Goal: Task Accomplishment & Management: Complete application form

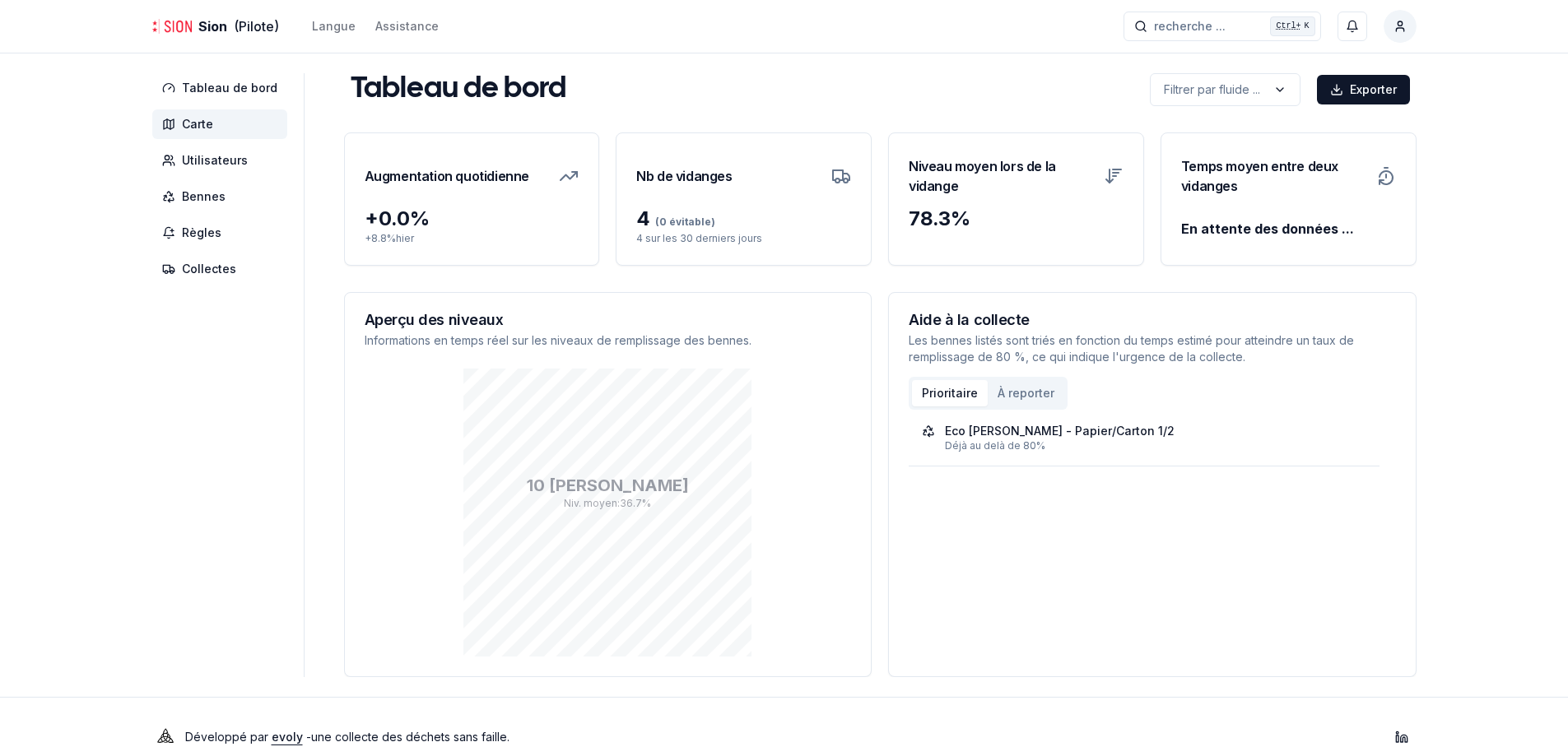
click at [216, 116] on span "Carte" at bounding box center [219, 124] width 135 height 30
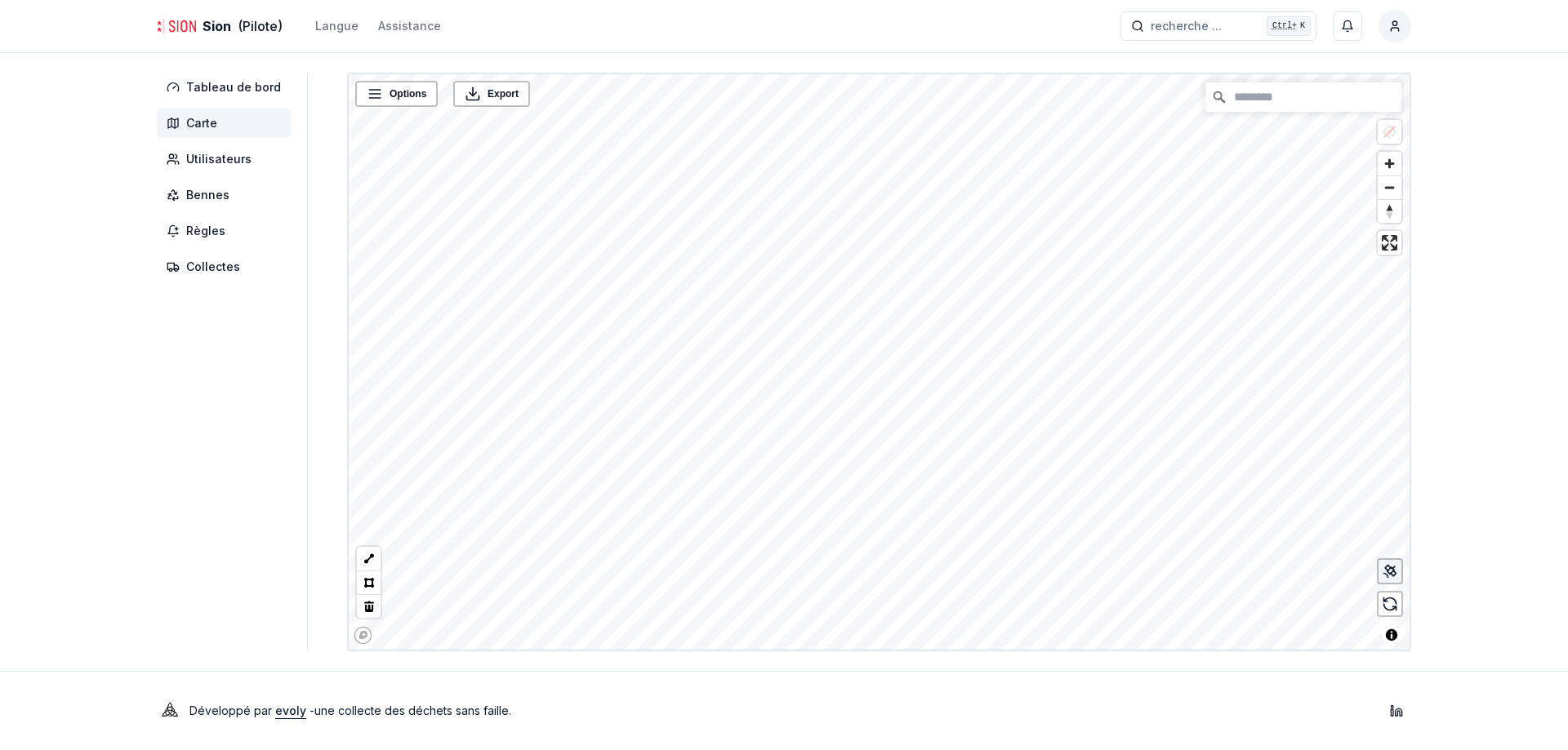
click at [1391, 580] on div at bounding box center [1389, 571] width 26 height 26
click at [579, 390] on link "Eco Chanoine-[PERSON_NAME] - Papier/Carton 1/2" at bounding box center [593, 394] width 185 height 12
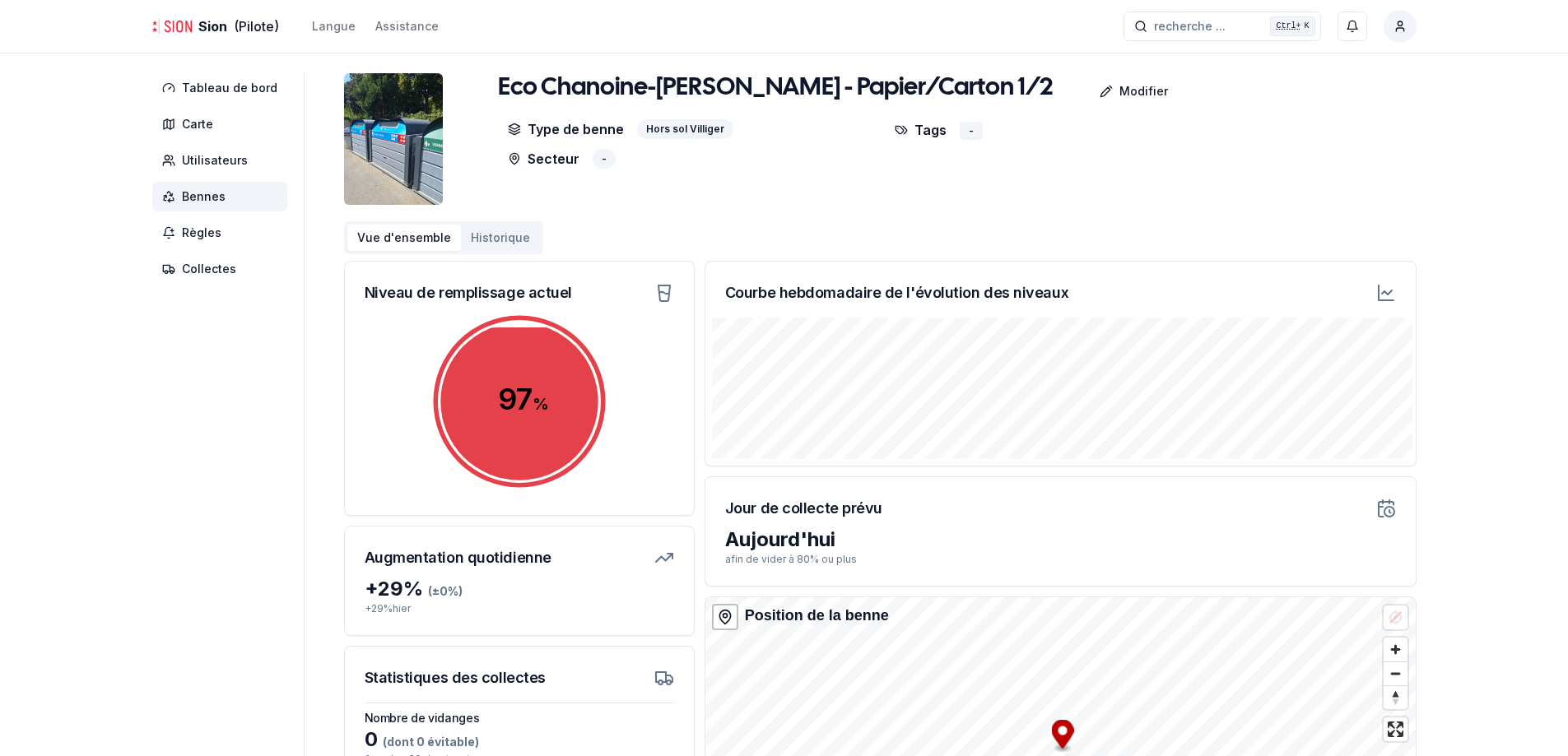
click at [419, 145] on img at bounding box center [393, 139] width 99 height 132
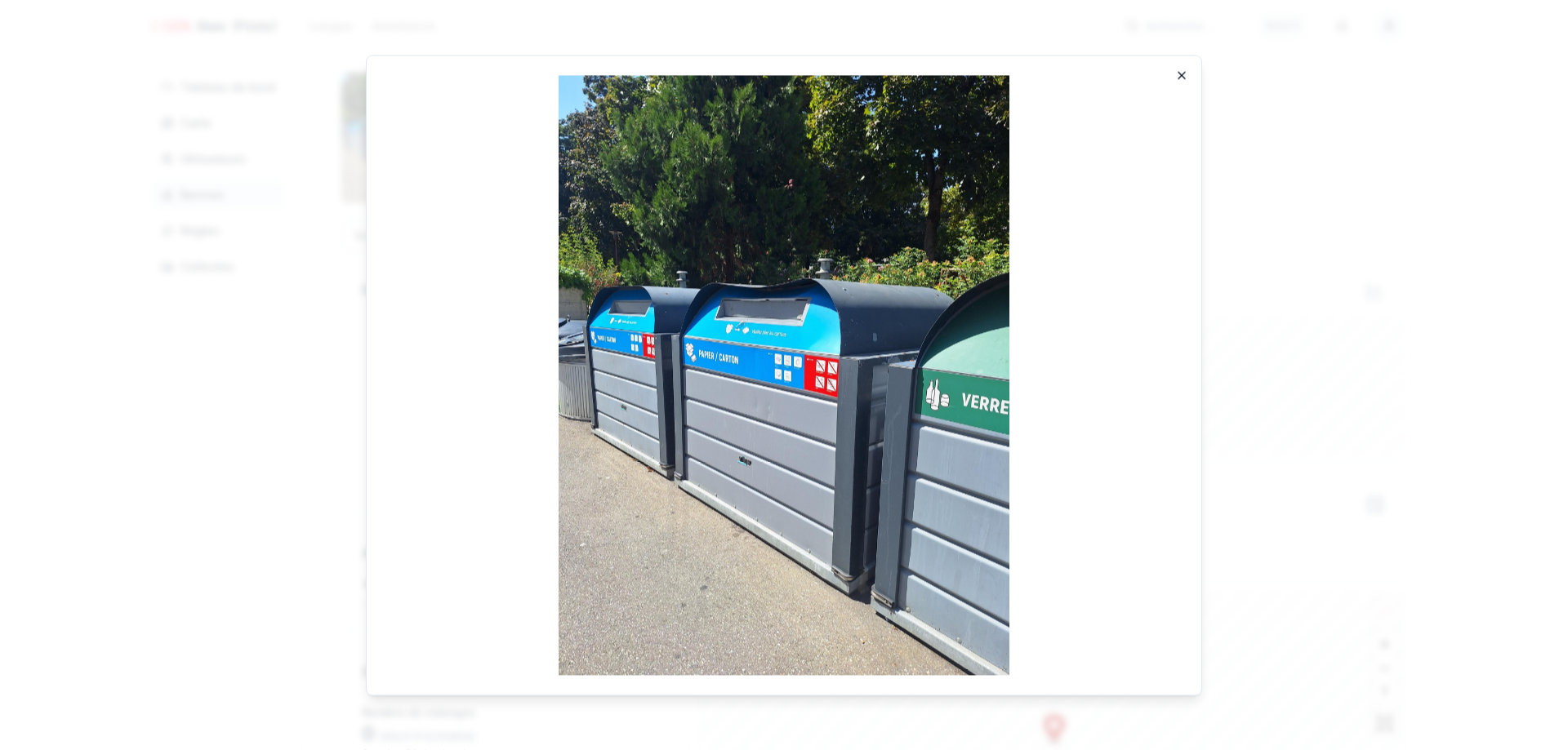
click at [1176, 79] on icon "button" at bounding box center [1182, 75] width 13 height 13
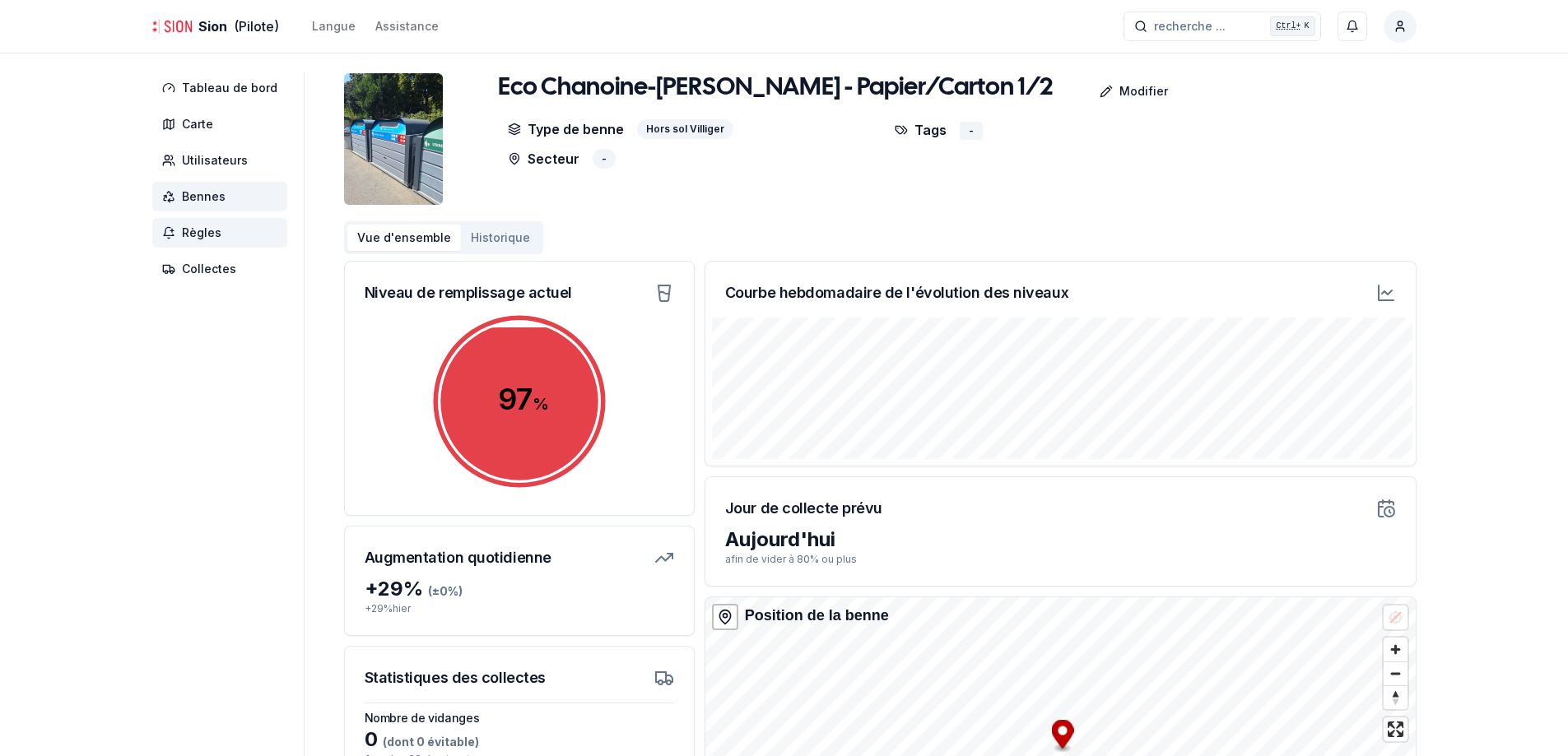
click at [224, 243] on span "Règles" at bounding box center [219, 233] width 135 height 30
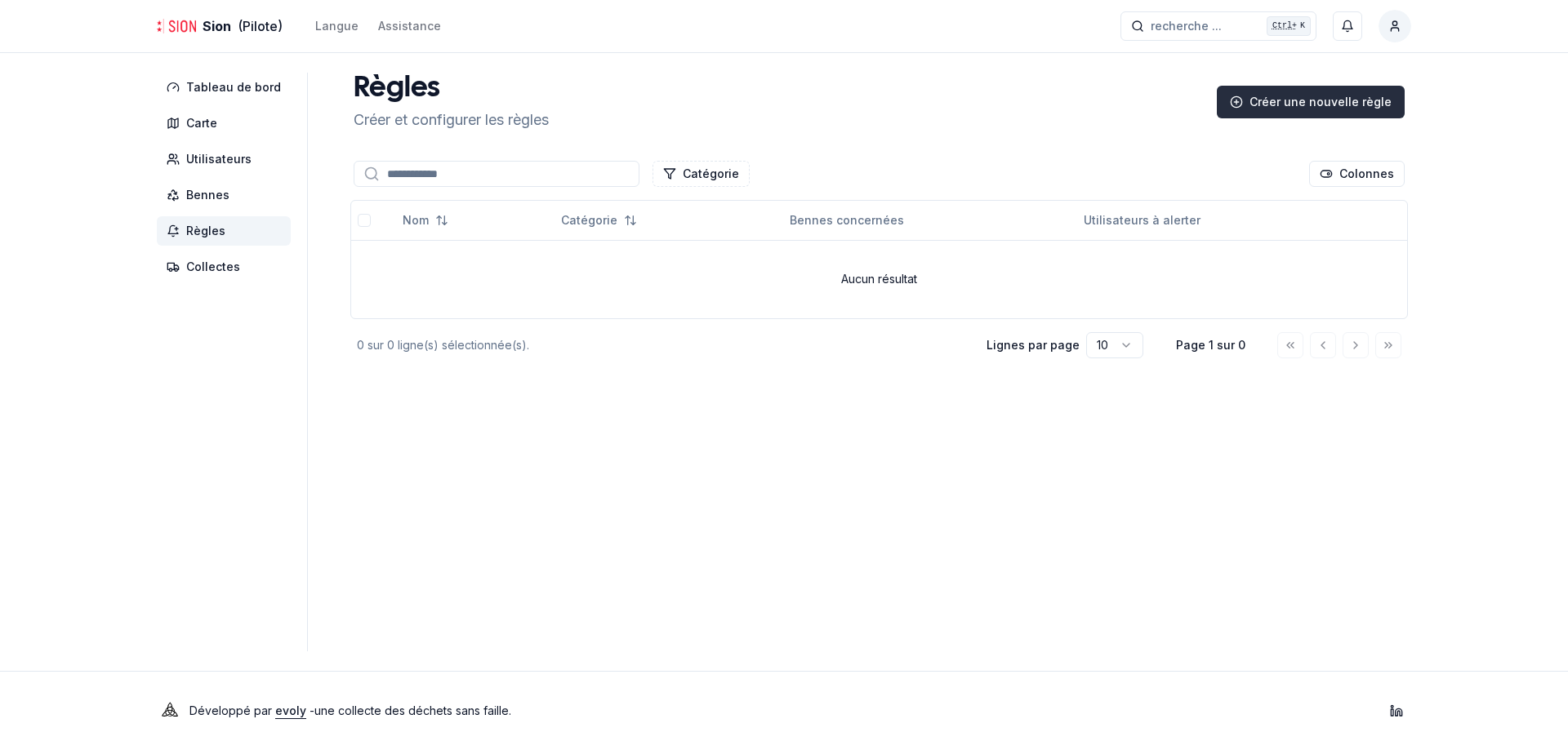
click at [1380, 109] on div "Créer une nouvelle règle" at bounding box center [1311, 102] width 188 height 32
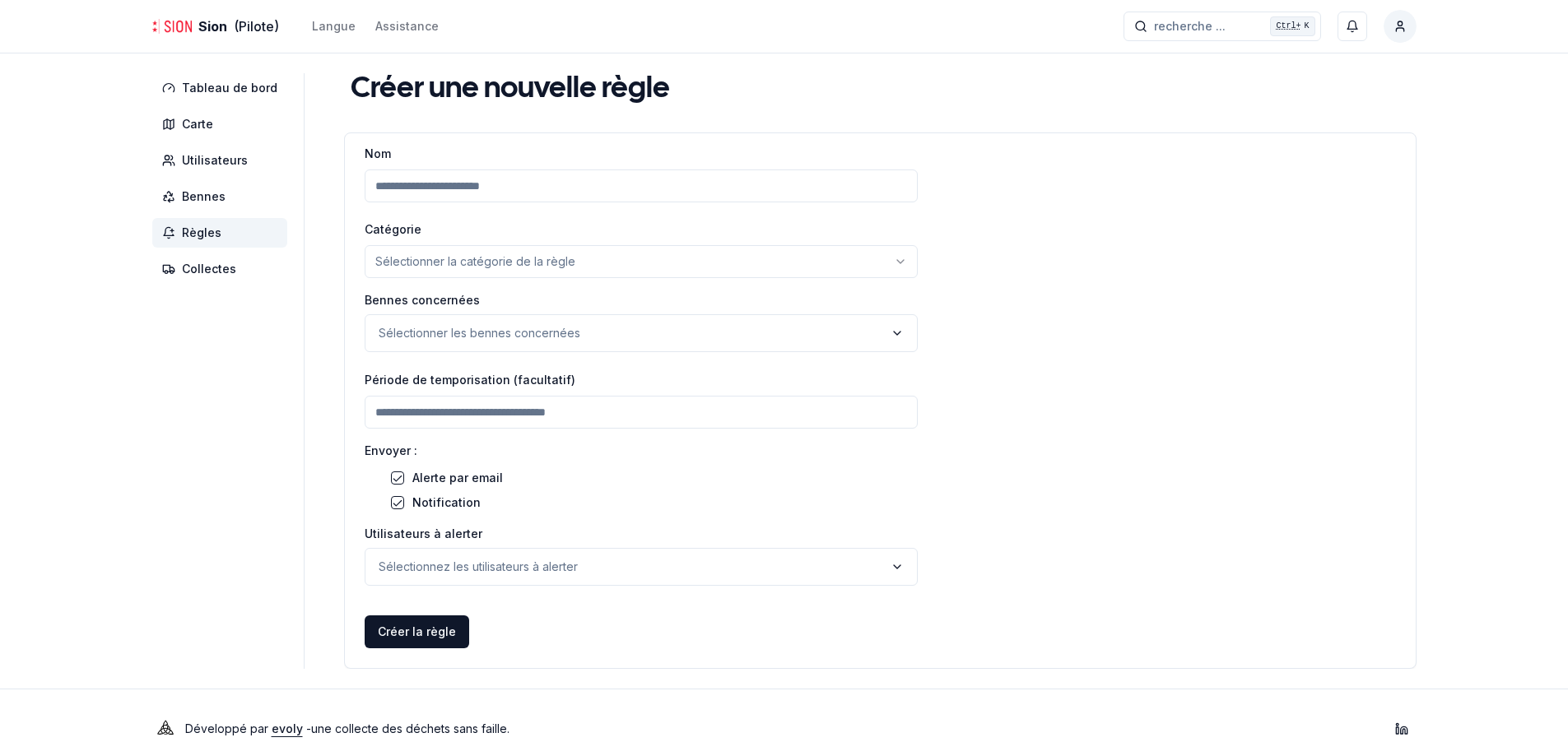
click at [481, 186] on input "Nom" at bounding box center [642, 186] width 553 height 33
click at [465, 273] on html "Sion (Pilote) Langue Assistance recherche ... recherche ... Ctrl+ K Kevin Perne…" at bounding box center [784, 384] width 1568 height 769
click at [701, 262] on input "number" at bounding box center [784, 262] width 267 height 33
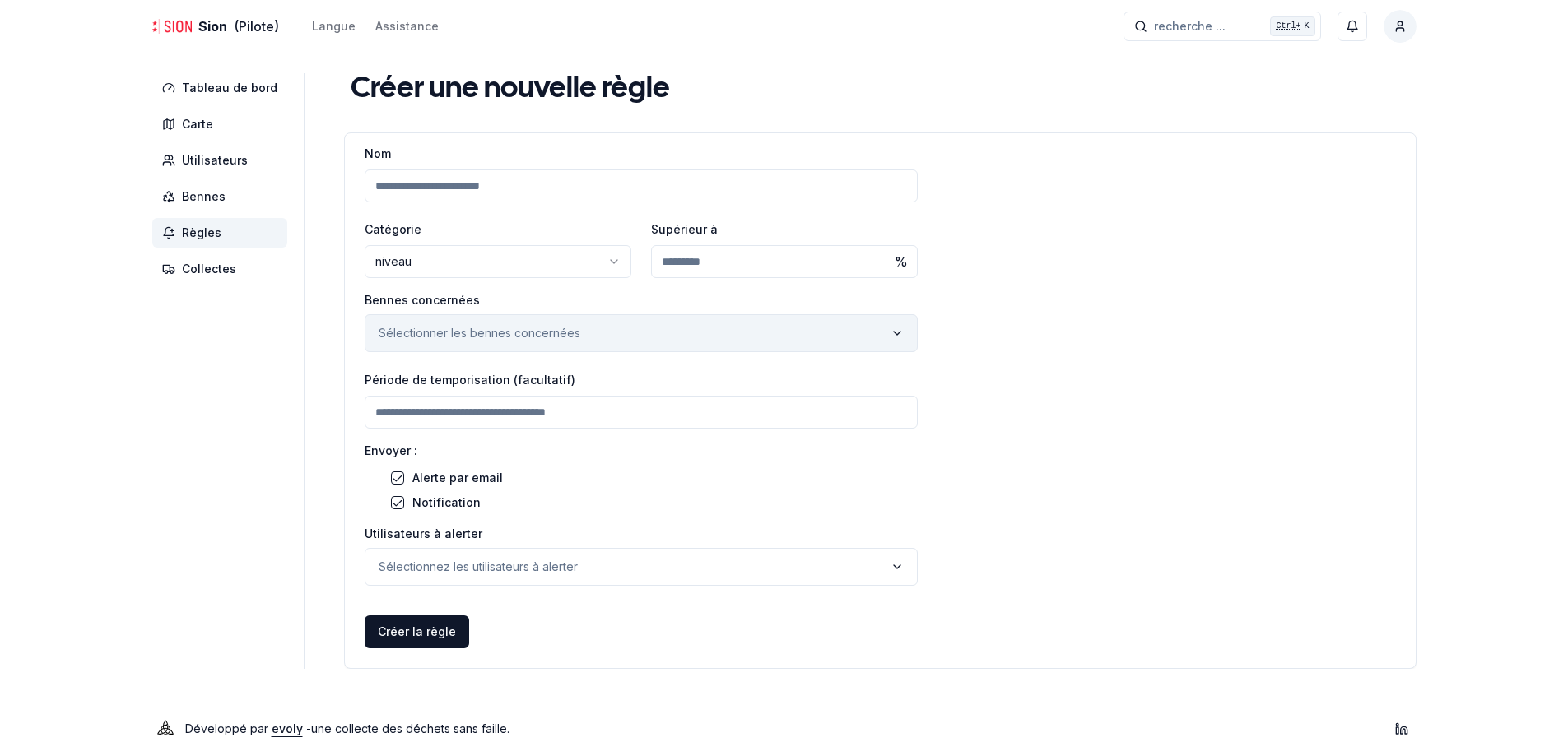
type input "**"
click at [609, 324] on button "Sélectionner les bennes concernées" at bounding box center [642, 334] width 553 height 38
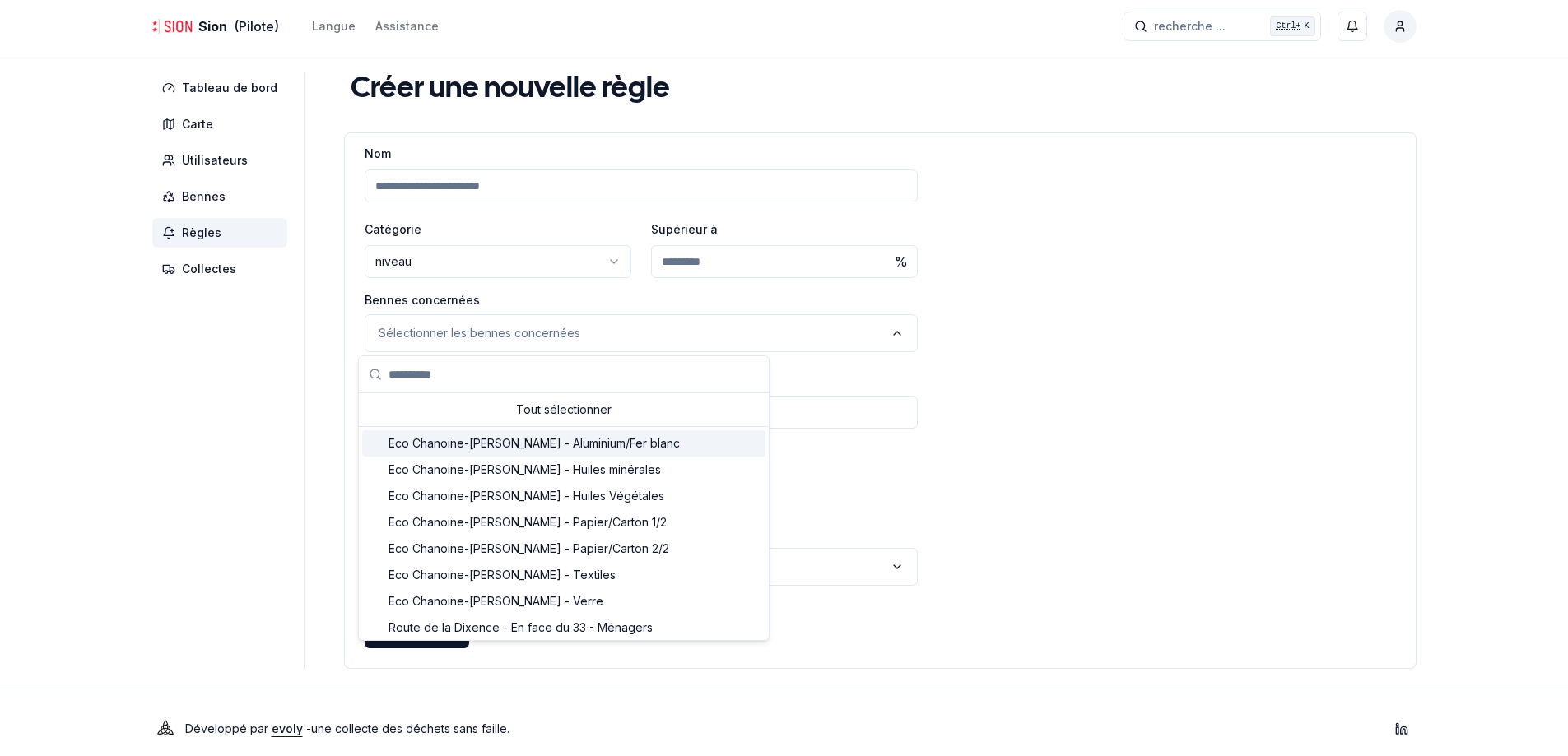
click at [561, 441] on span "Eco Chanoine-Berchtold - Aluminium/Fer blanc" at bounding box center [534, 444] width 291 height 16
click at [987, 401] on div "Nom Catégorie niveau ****** ******* Supérieur à ** % Bennes concernées Eco Chan…" at bounding box center [880, 406] width 1071 height 527
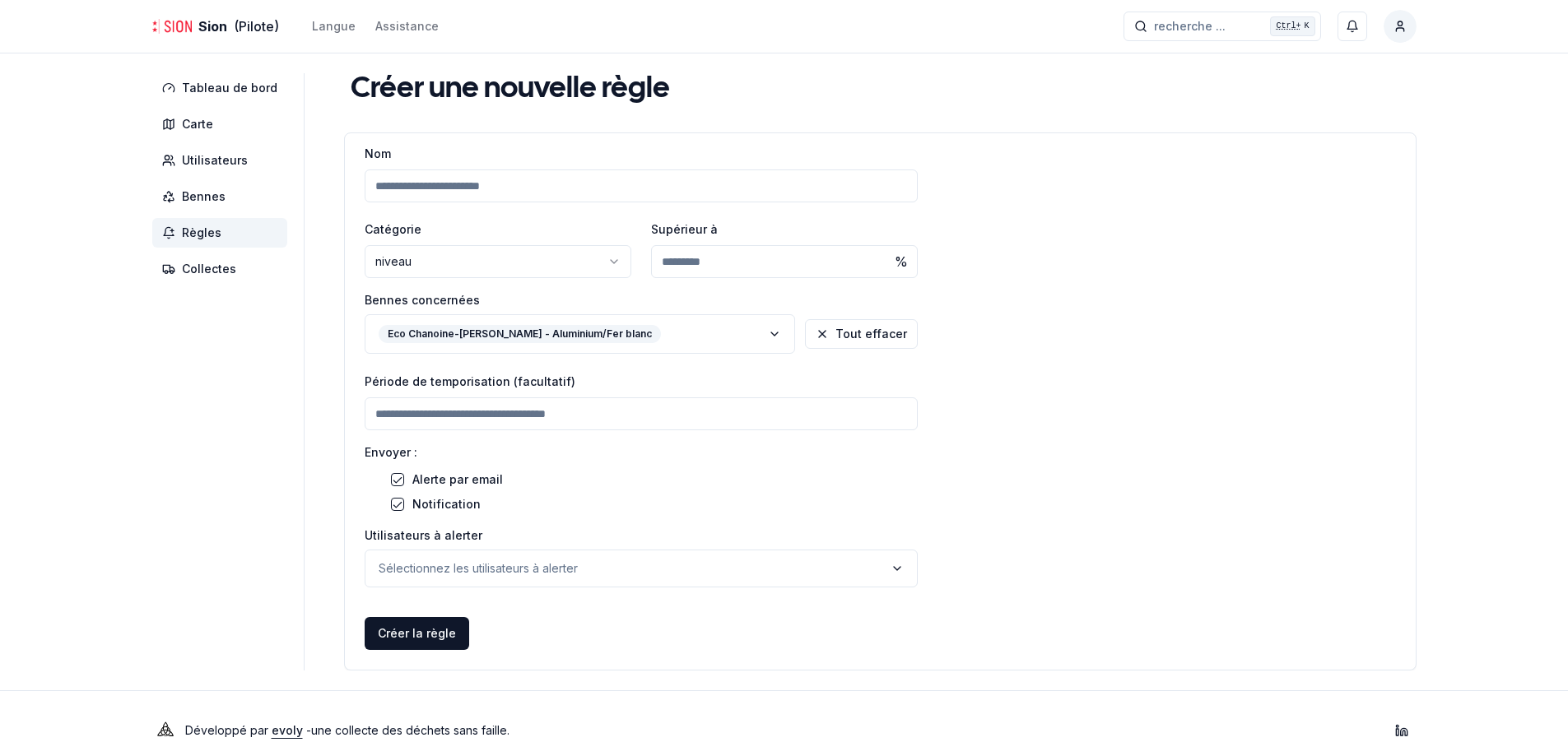
click at [572, 417] on input "number" at bounding box center [642, 414] width 553 height 33
click at [440, 560] on p "Sélectionnez les utilisateurs à alerter" at bounding box center [478, 569] width 199 height 16
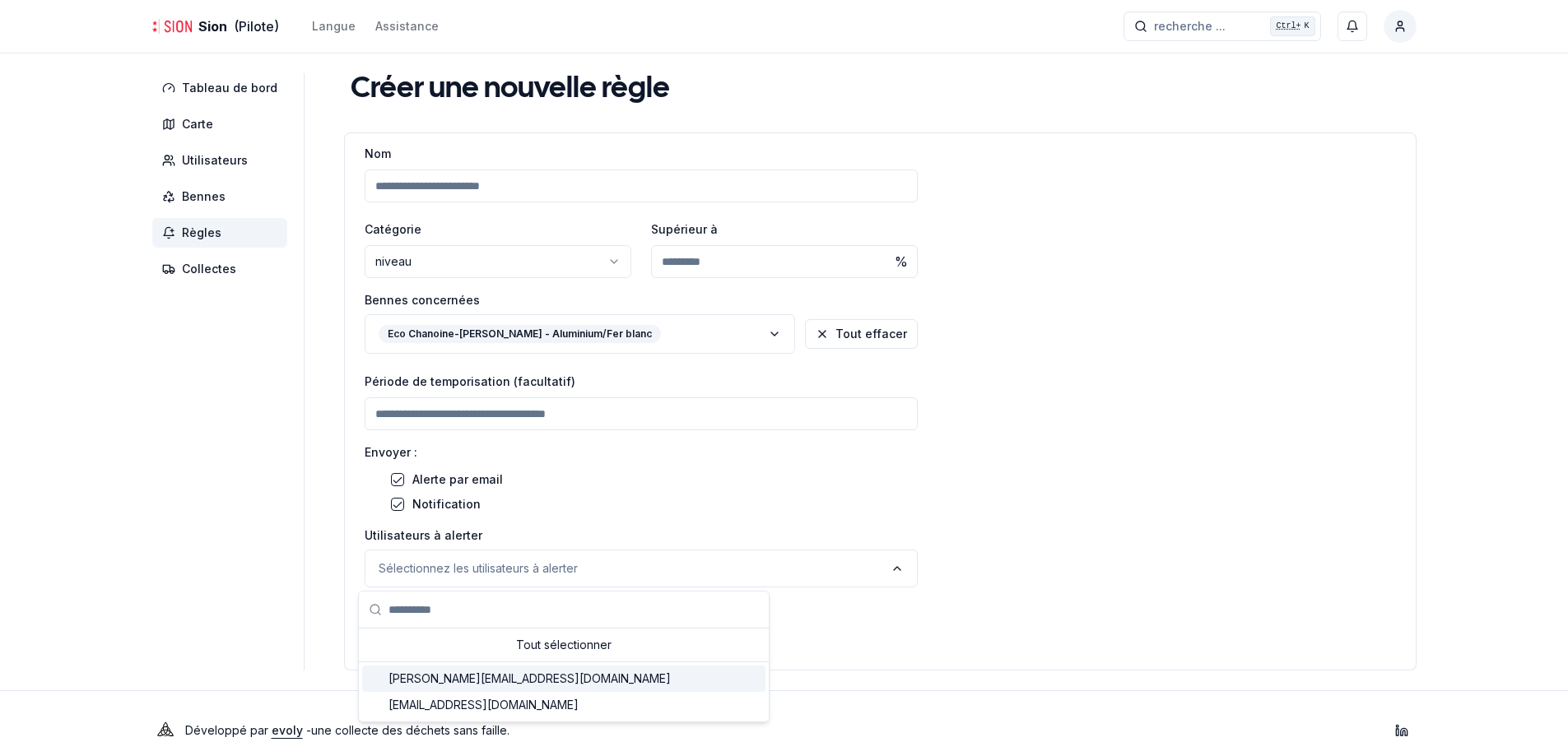
click at [493, 676] on div "k.pernet@sion.ch" at bounding box center [563, 679] width 403 height 26
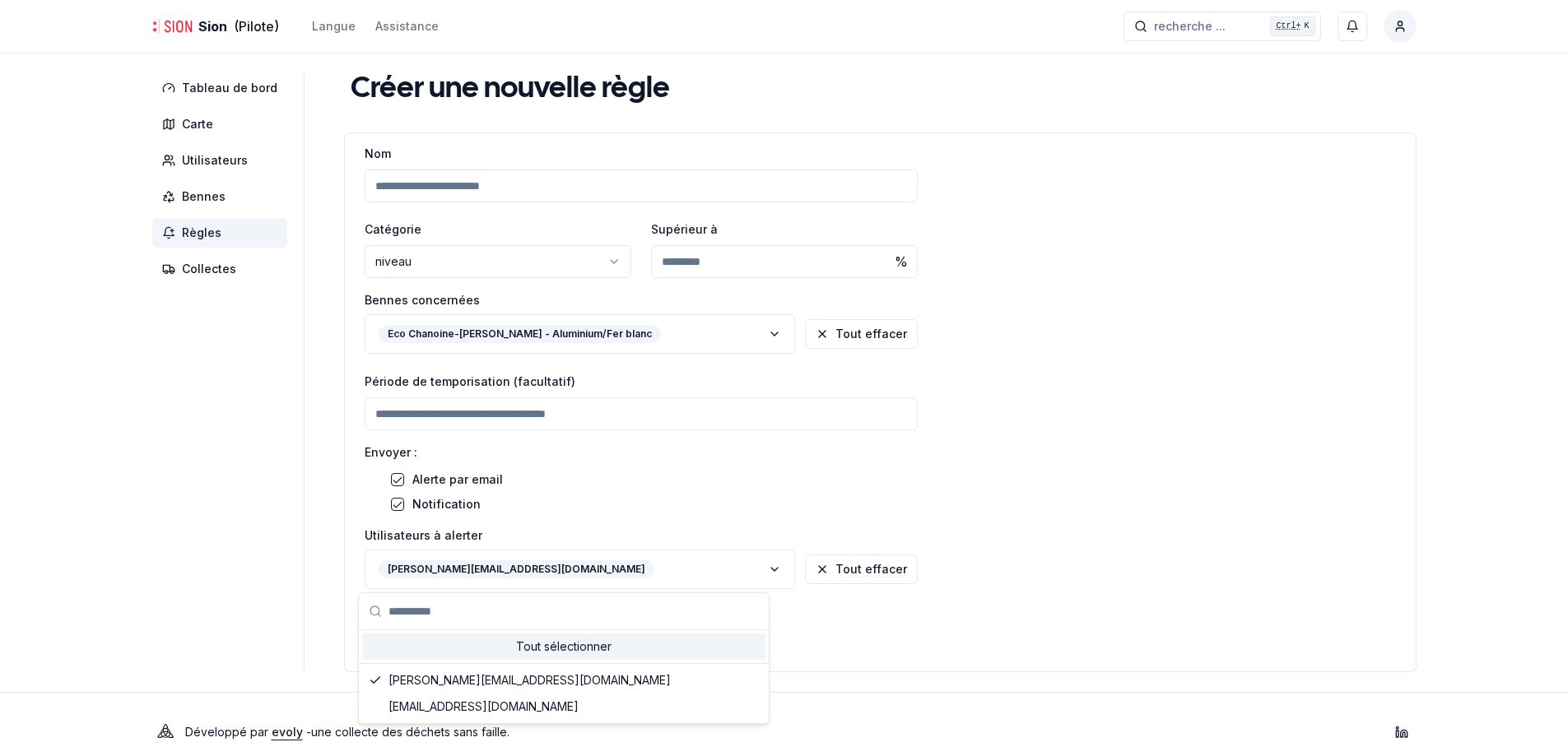
click at [1074, 591] on div "Nom Catégorie niveau ****** ******* Supérieur à ** % Bennes concernées Eco Chan…" at bounding box center [880, 407] width 1071 height 529
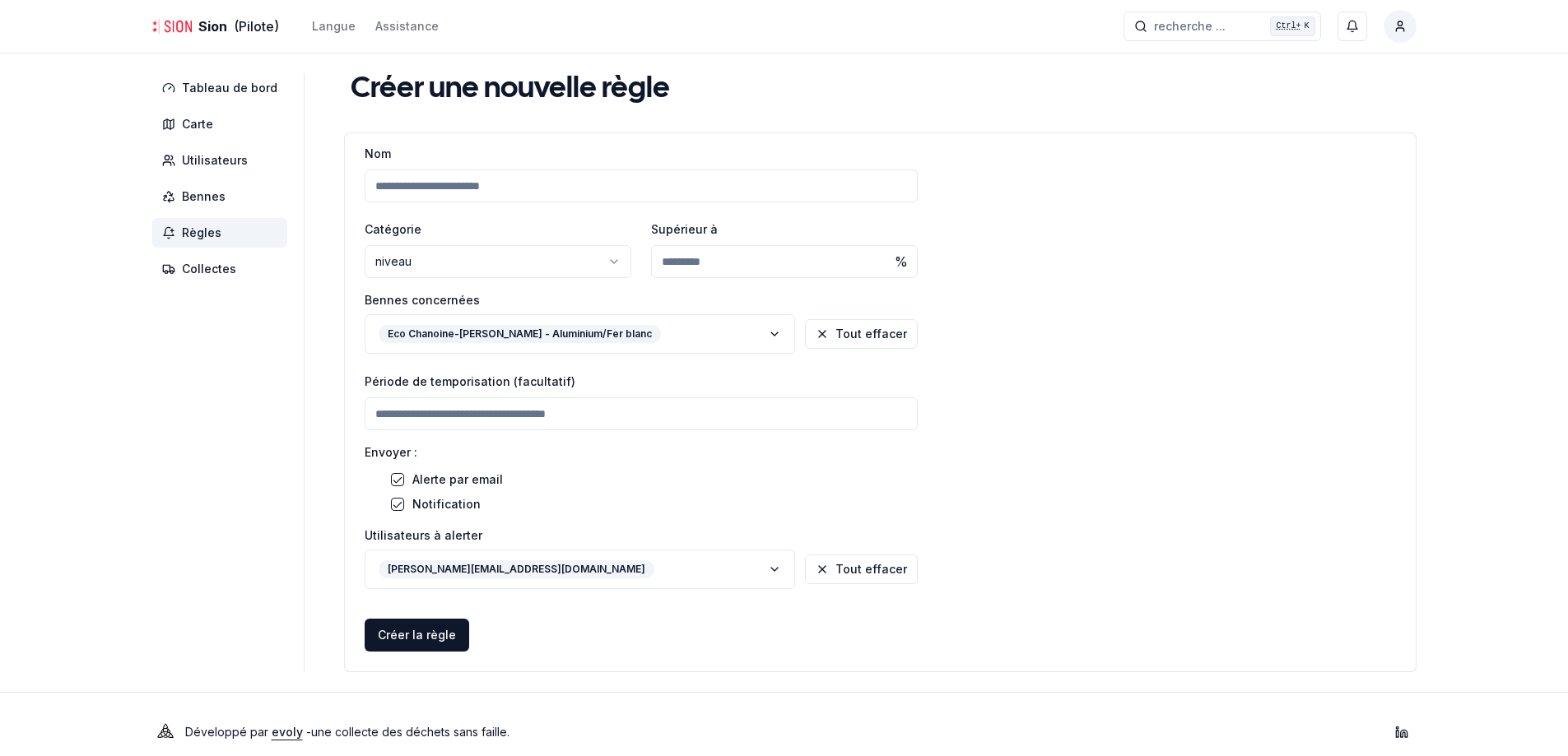
click at [420, 418] on input "number" at bounding box center [642, 414] width 553 height 33
type input "*"
type input "**"
click at [1135, 466] on div "Nom Catégorie niveau ****** ******* Supérieur à ** % Bennes concernées Eco Chan…" at bounding box center [880, 407] width 1071 height 529
click at [424, 647] on button "Créer la règle" at bounding box center [417, 635] width 105 height 33
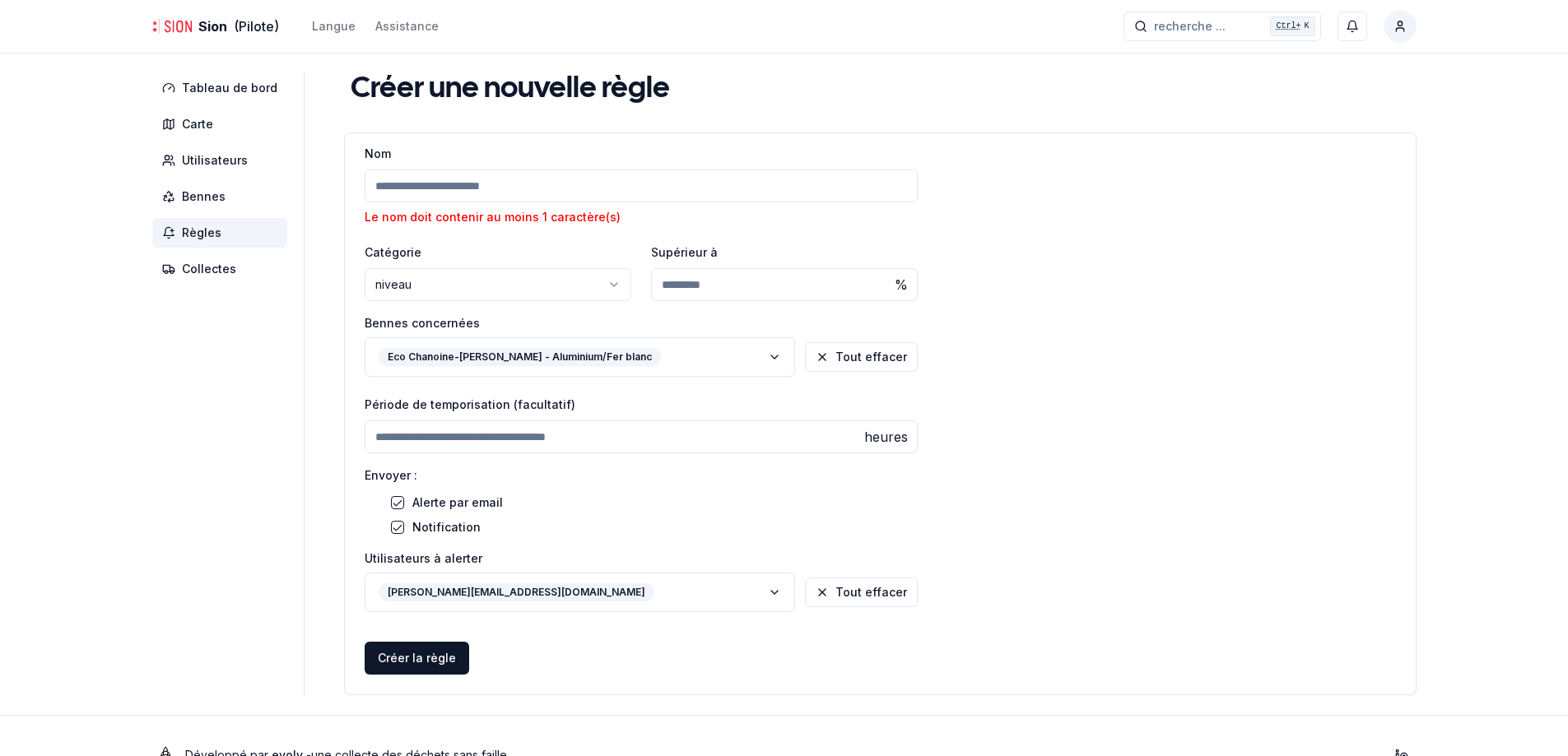
click at [521, 206] on div "Nom Le nom doit contenir au moins 1 caractère(s)" at bounding box center [642, 184] width 553 height 82
click at [492, 184] on input "Nom" at bounding box center [642, 186] width 553 height 33
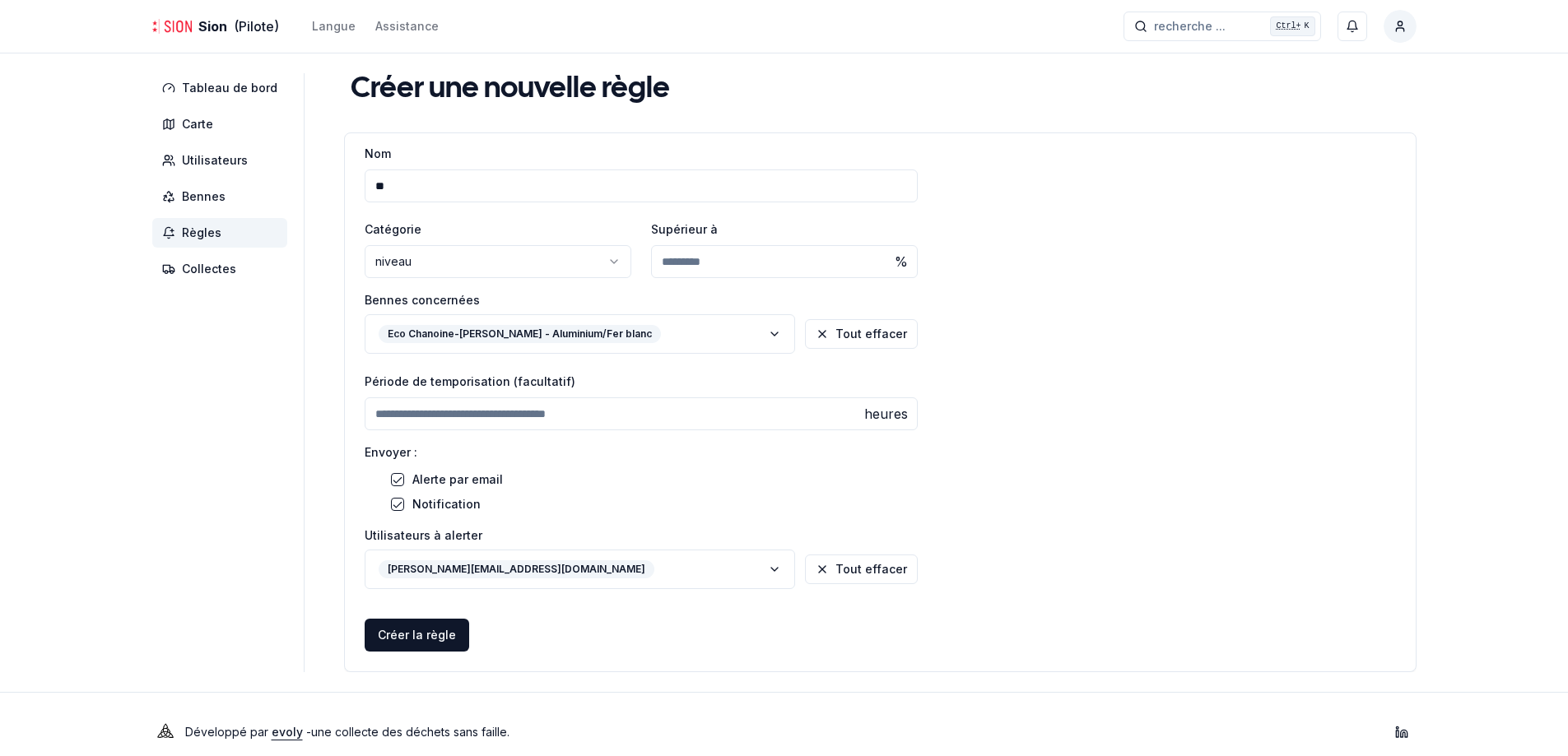
type input "*"
type input "*********"
click at [402, 632] on button "Créer la règle" at bounding box center [417, 635] width 105 height 33
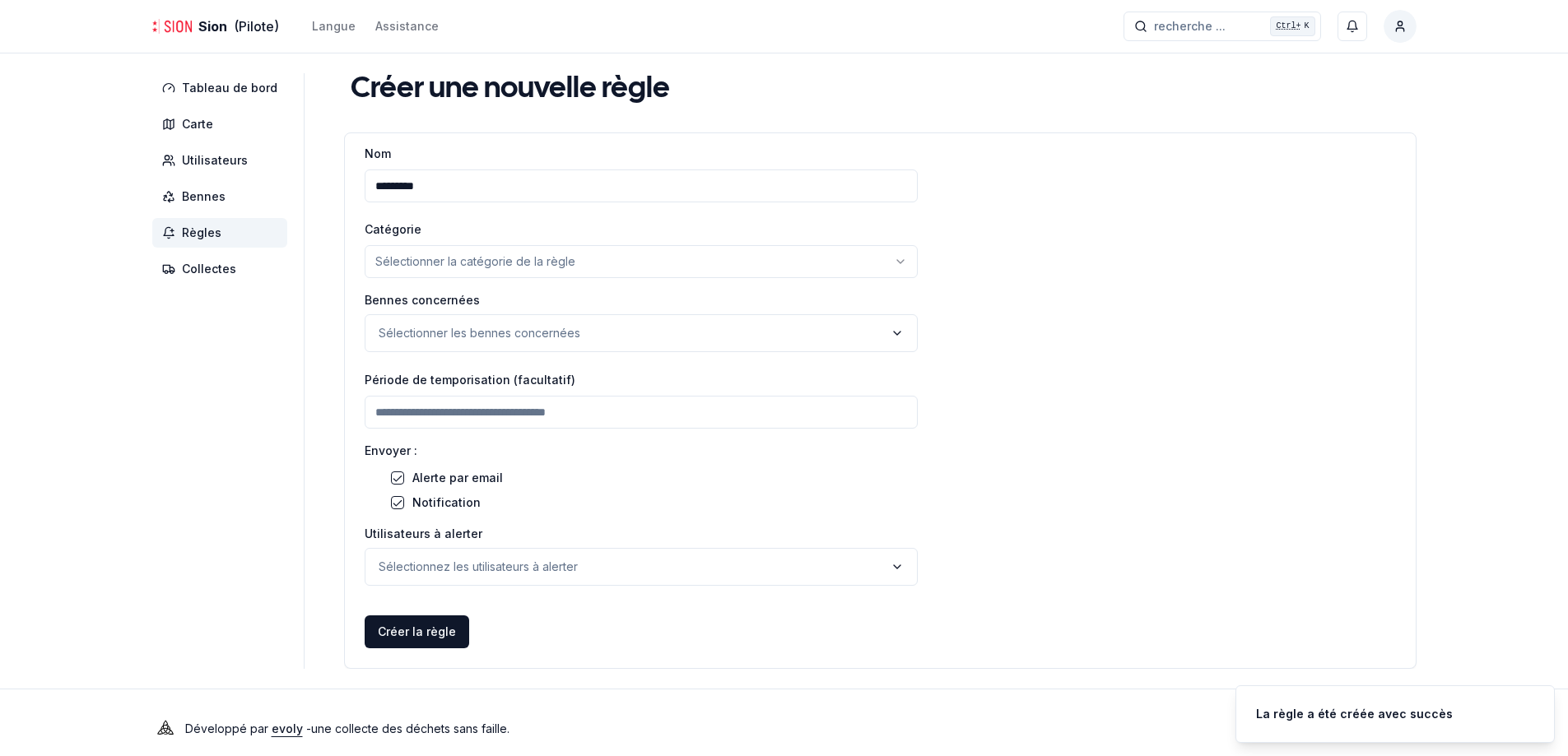
click at [1103, 372] on div "Nom ********* Catégorie Sélectionner la catégorie de la règle ****** ******* Be…" at bounding box center [880, 405] width 1071 height 525
click at [207, 200] on span "Bennes" at bounding box center [204, 197] width 44 height 16
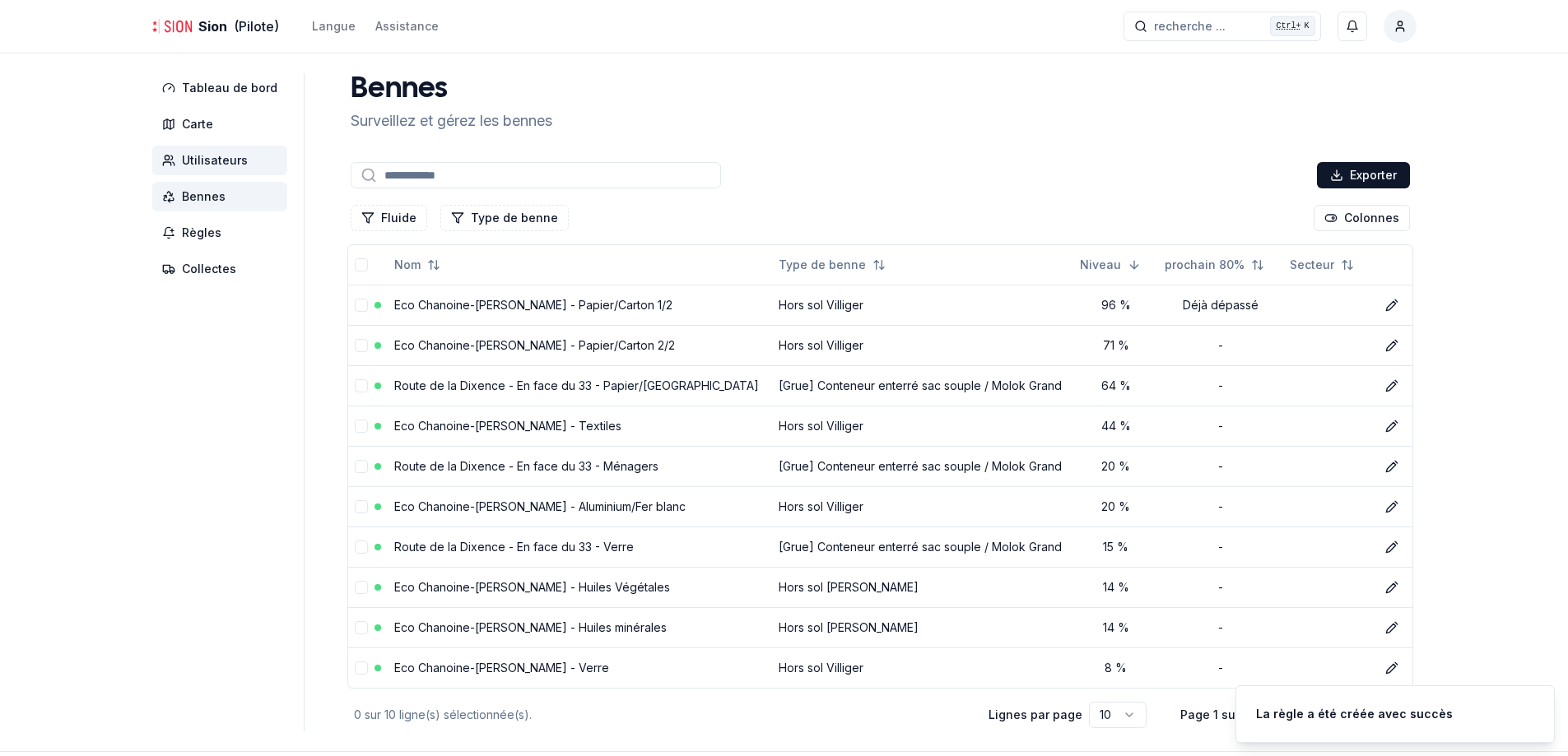
click at [238, 169] on span "Utilisateurs" at bounding box center [219, 160] width 135 height 30
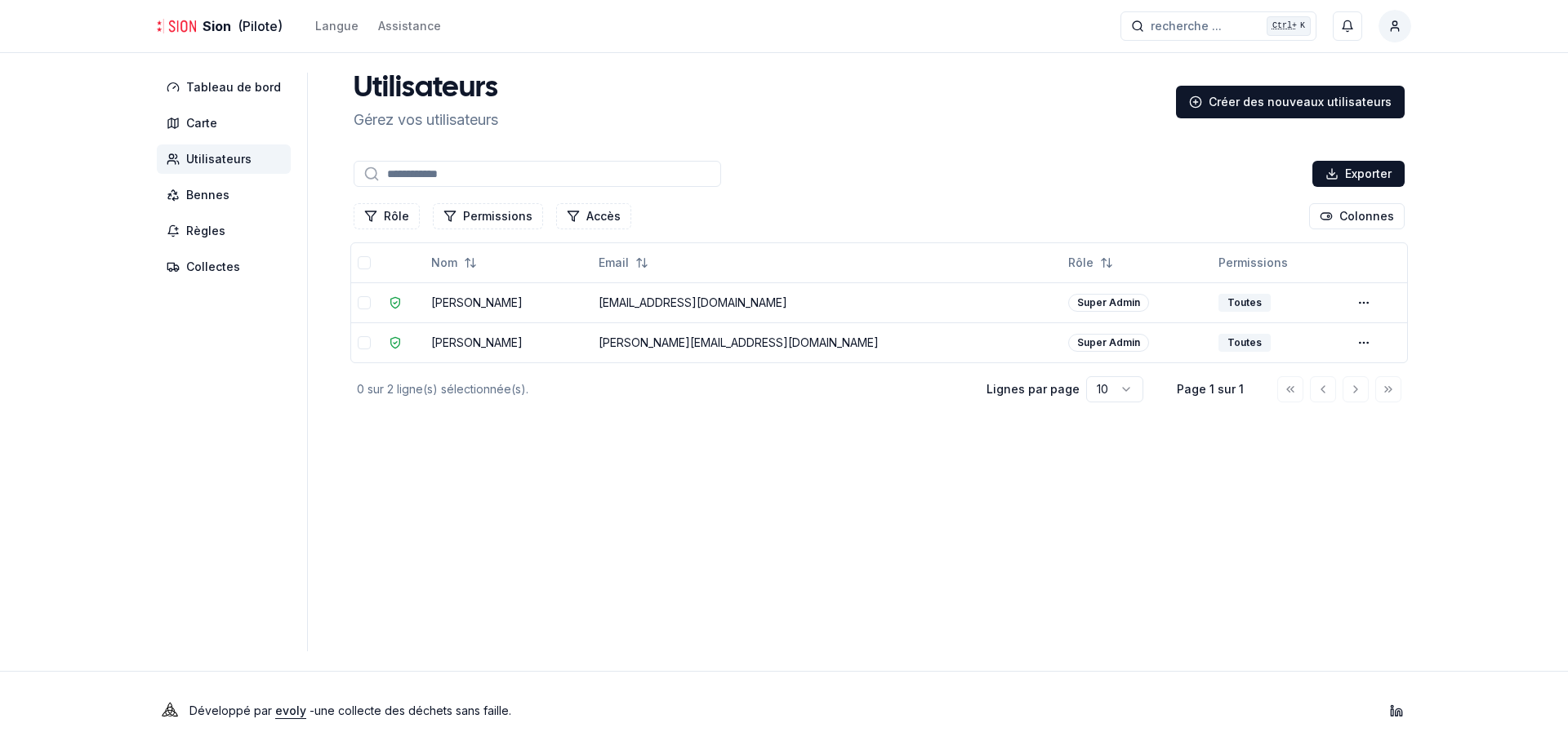
click at [754, 554] on main "Utilisateurs Gérez vos utilisateurs Créer des nouveaux utilisateurs Exporter Rô…" at bounding box center [878, 362] width 1064 height 579
click at [211, 145] on span "Utilisateurs" at bounding box center [224, 159] width 134 height 30
click at [215, 98] on span "Tableau de bord" at bounding box center [224, 88] width 134 height 30
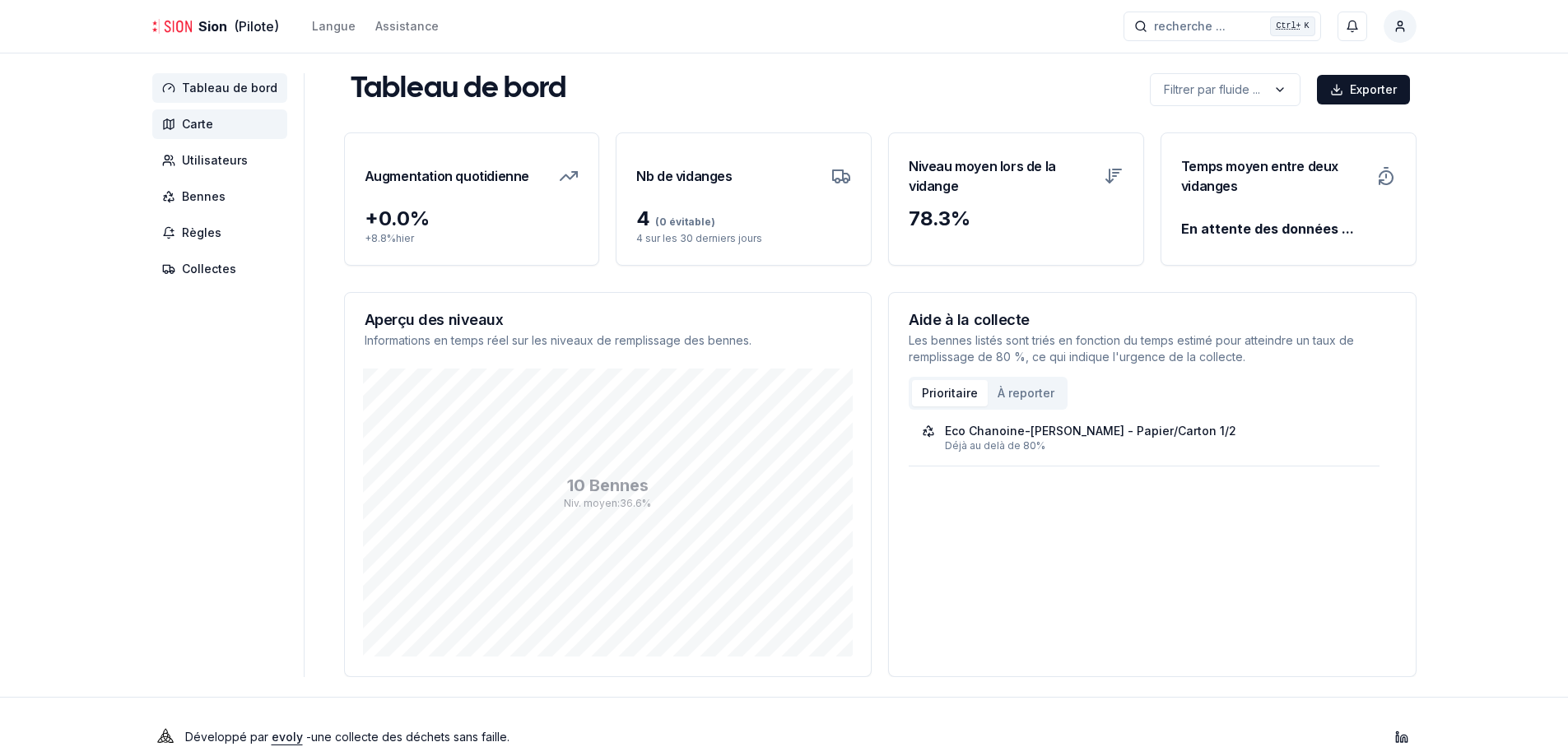
click at [228, 125] on span "Carte" at bounding box center [219, 124] width 135 height 30
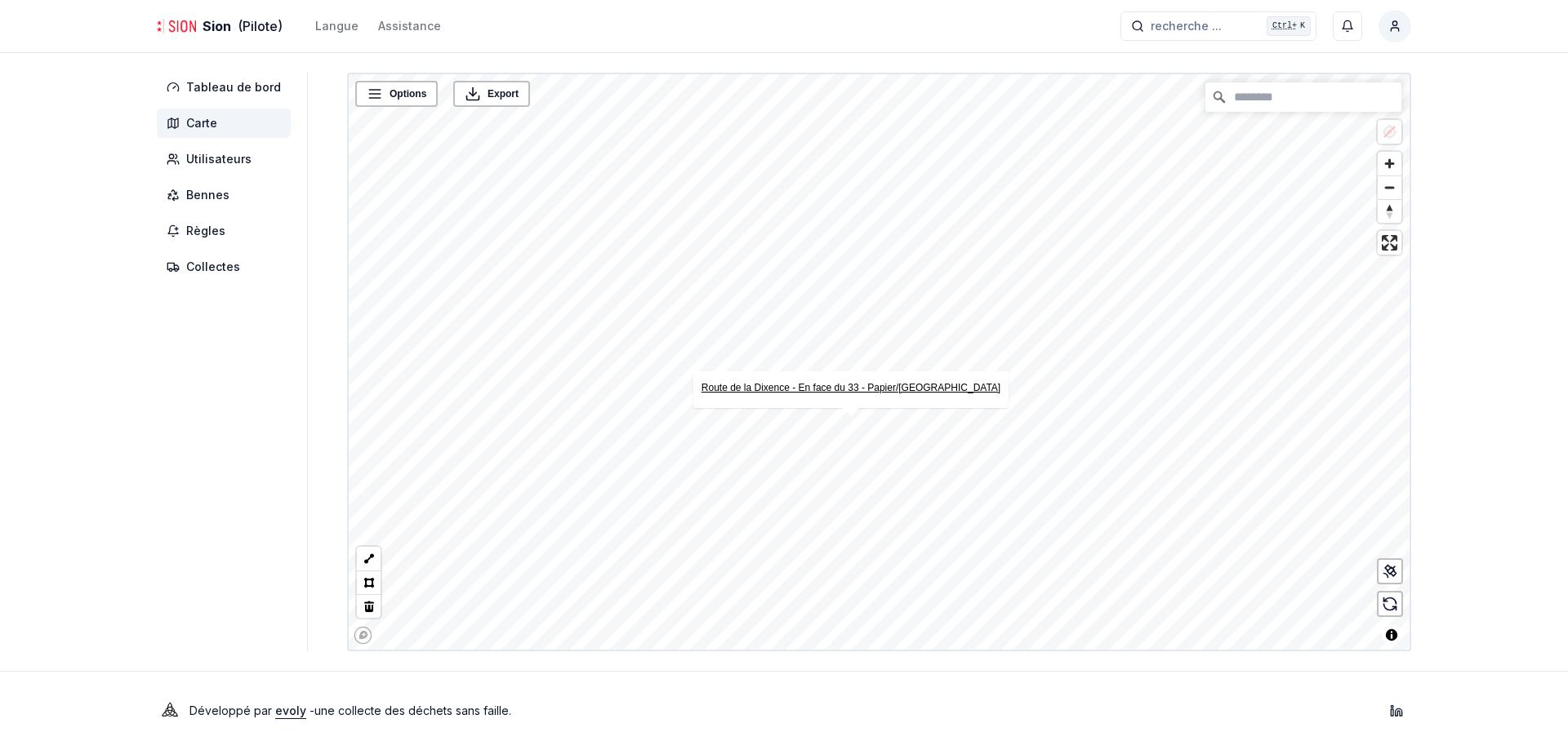
click at [893, 387] on link "Route de la Dixence - En face du 33 - Papier/Carton" at bounding box center [850, 387] width 299 height 12
click at [1400, 575] on div at bounding box center [1389, 571] width 26 height 26
click at [1065, 325] on link "Eco Chanoine-Berchtold - Papier/Carton 1/2" at bounding box center [1067, 321] width 231 height 12
click at [912, 326] on link "Eco [PERSON_NAME] - Papier/Carton 2/2" at bounding box center [906, 325] width 231 height 12
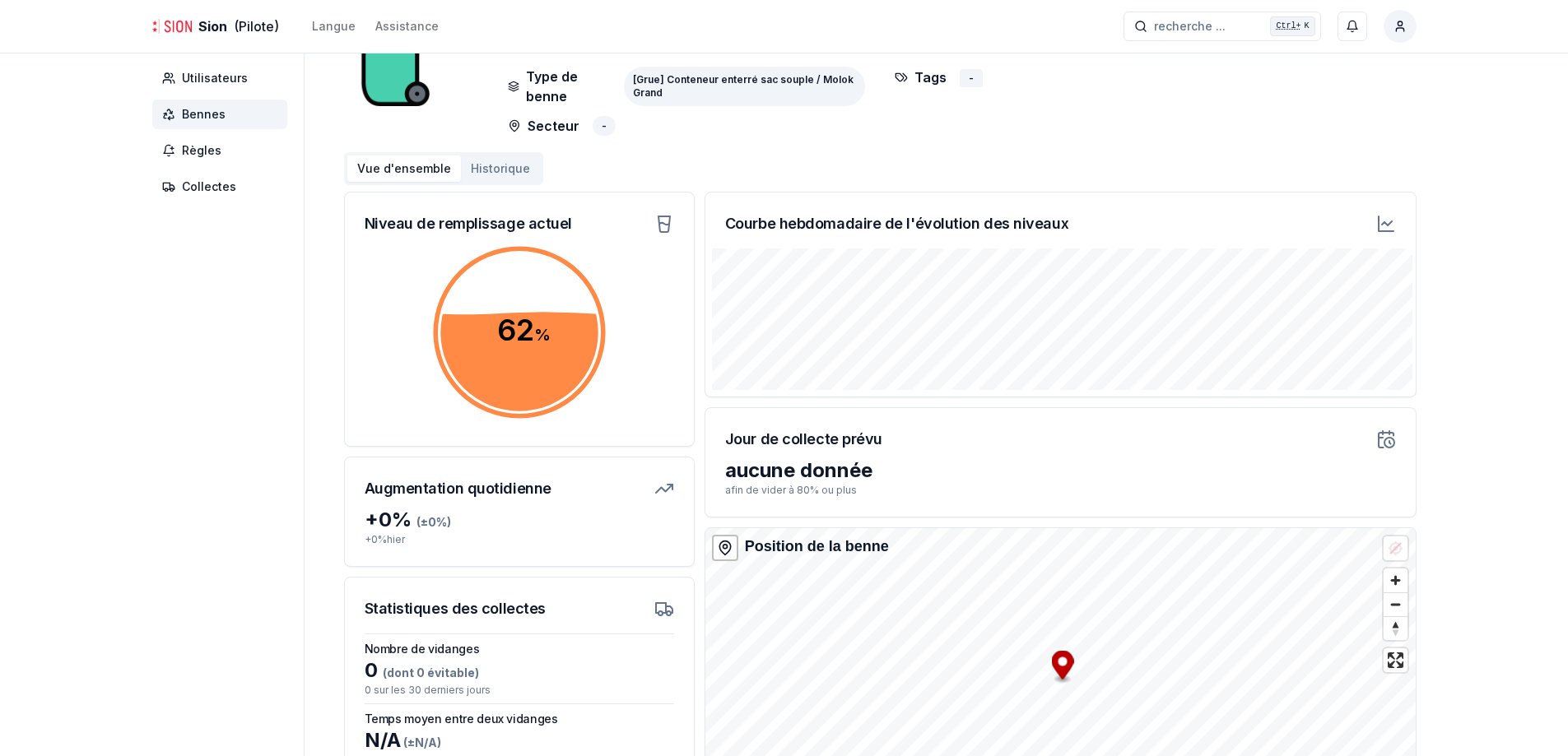
scroll to position [165, 0]
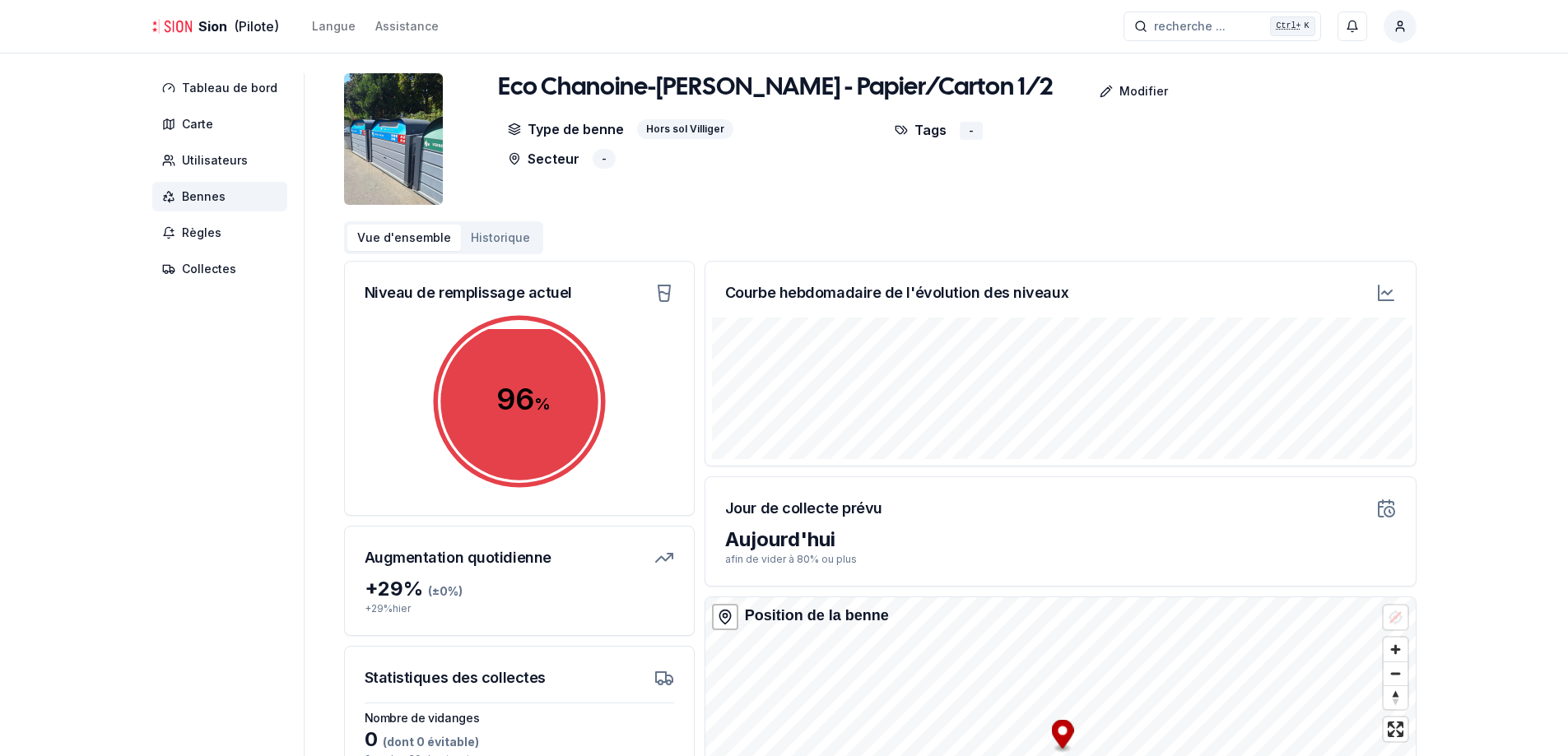
click at [494, 256] on div "Eco Chanoine-[PERSON_NAME] - Papier/Carton 1/2 Modifier Type de benne Hors sol …" at bounding box center [880, 487] width 1073 height 827
click at [496, 241] on button "Historique" at bounding box center [501, 237] width 79 height 26
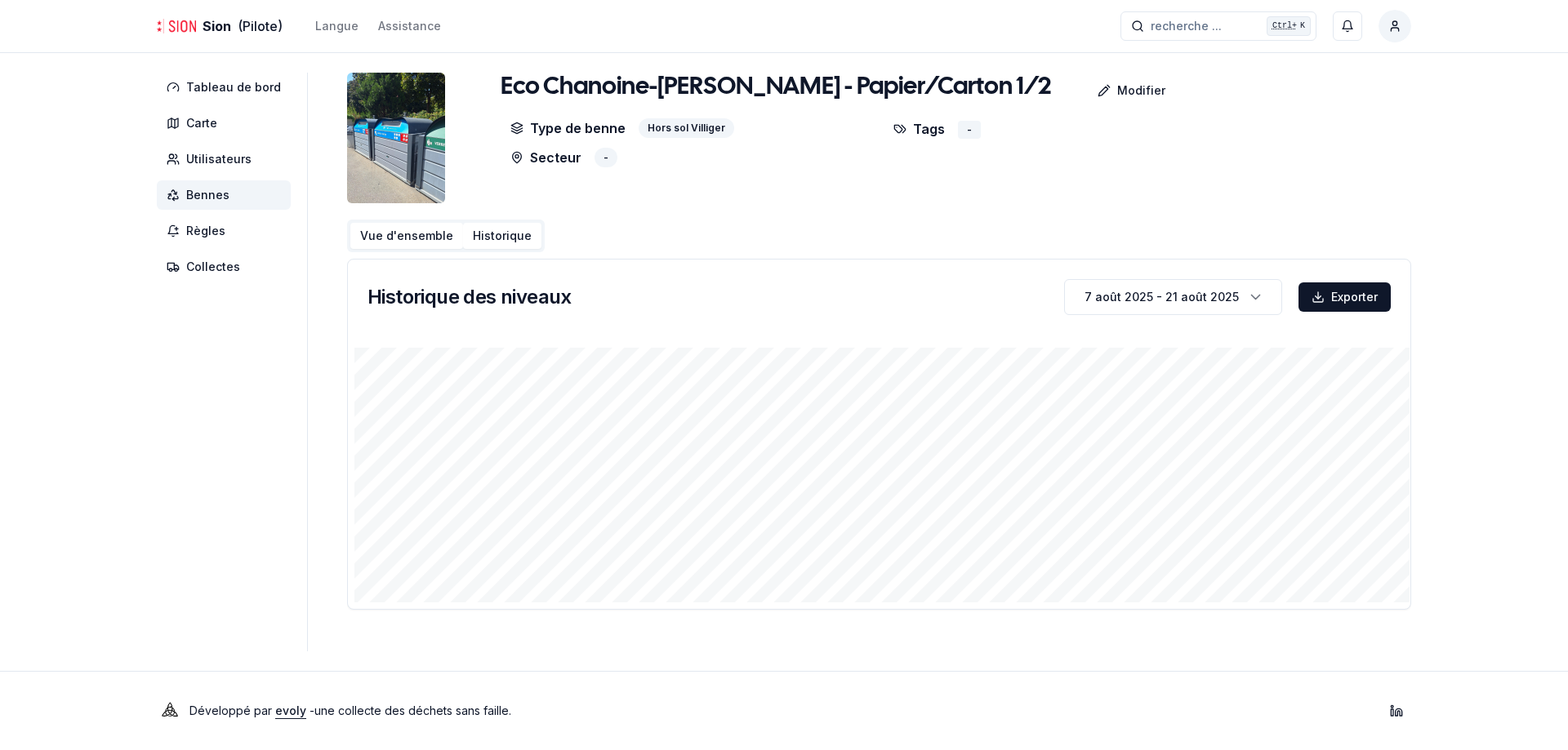
click at [389, 241] on button "Vue d'ensemble" at bounding box center [406, 236] width 113 height 26
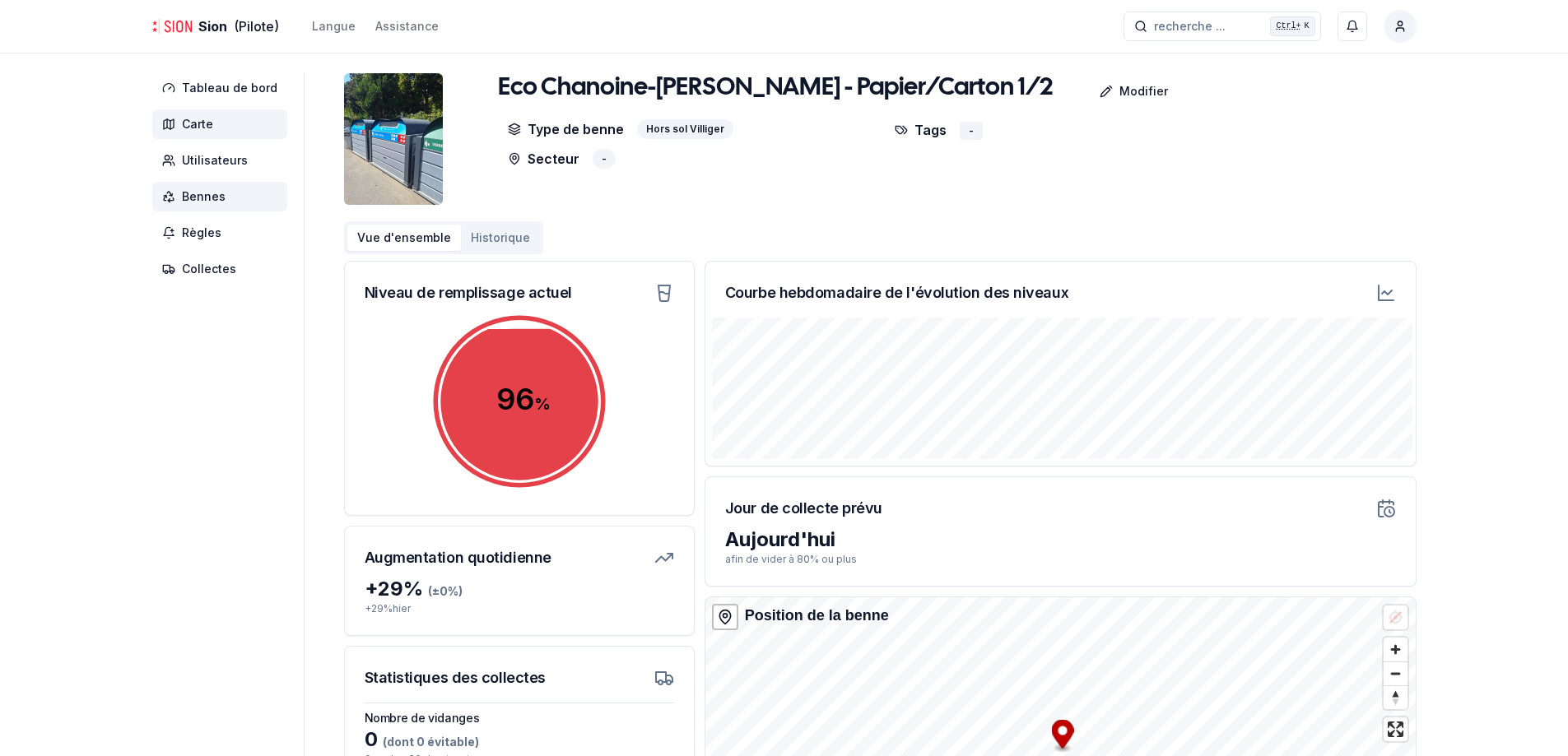
click at [215, 127] on span "Carte" at bounding box center [219, 124] width 135 height 30
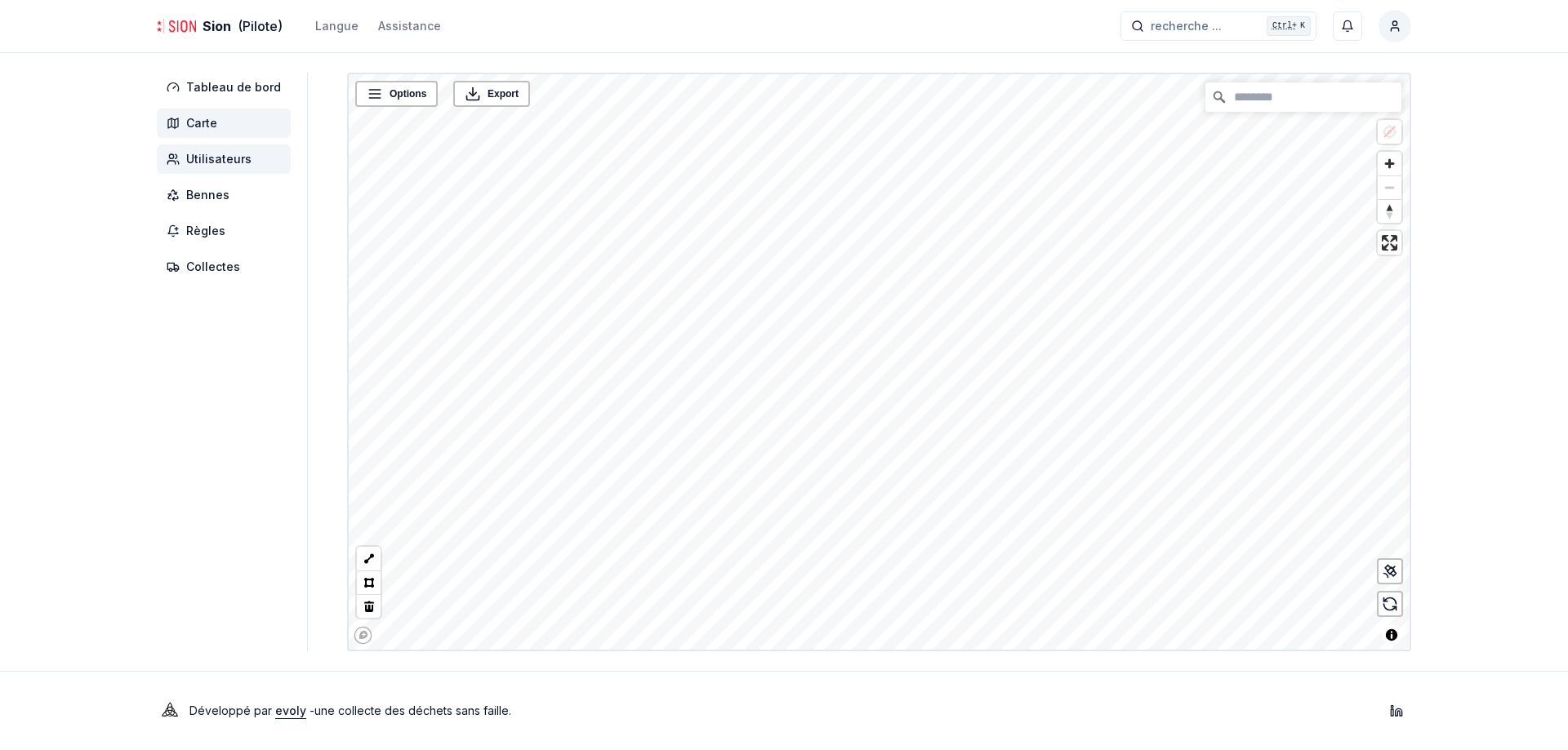
click at [198, 152] on span "Utilisateurs" at bounding box center [218, 159] width 65 height 16
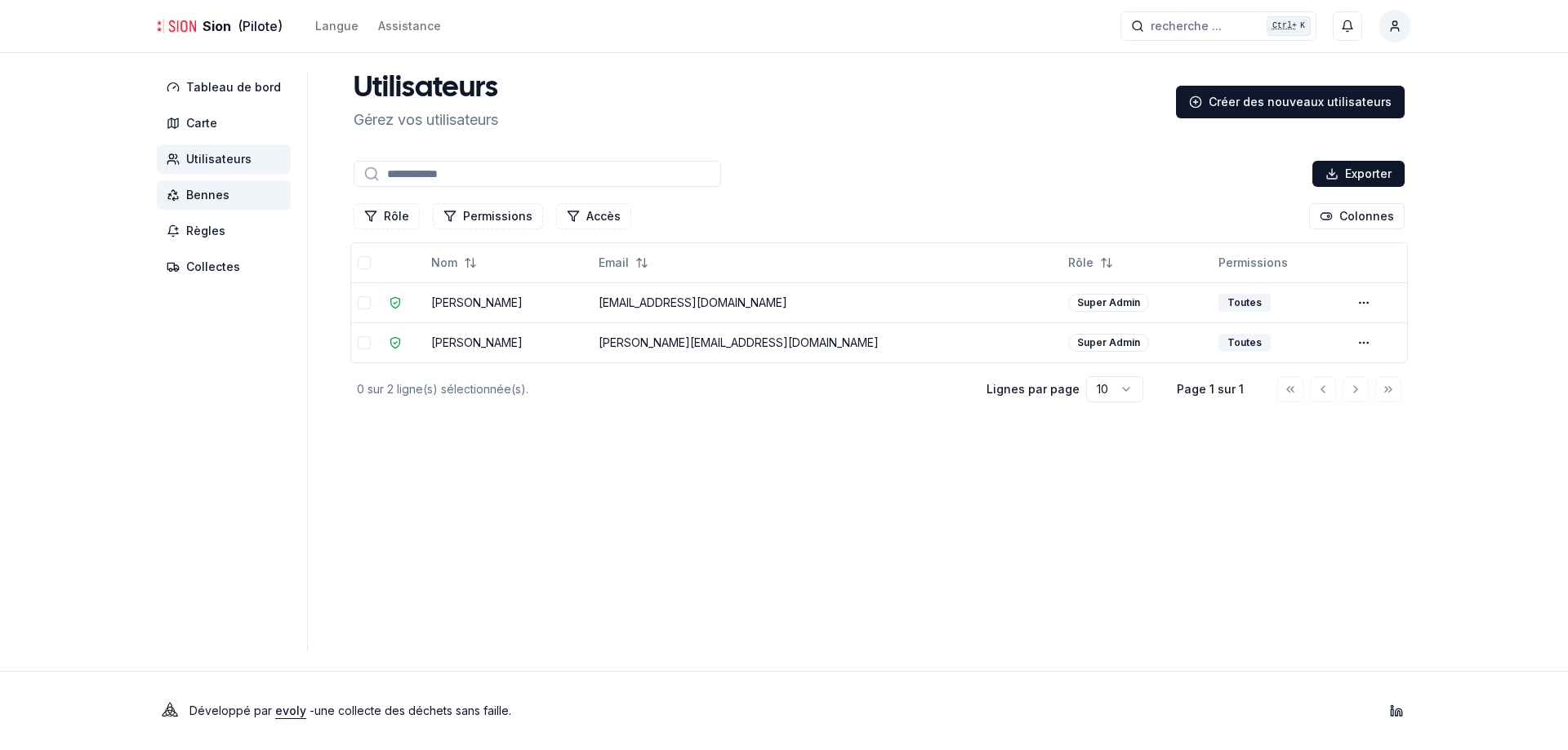
click at [203, 194] on span "Bennes" at bounding box center [208, 195] width 43 height 16
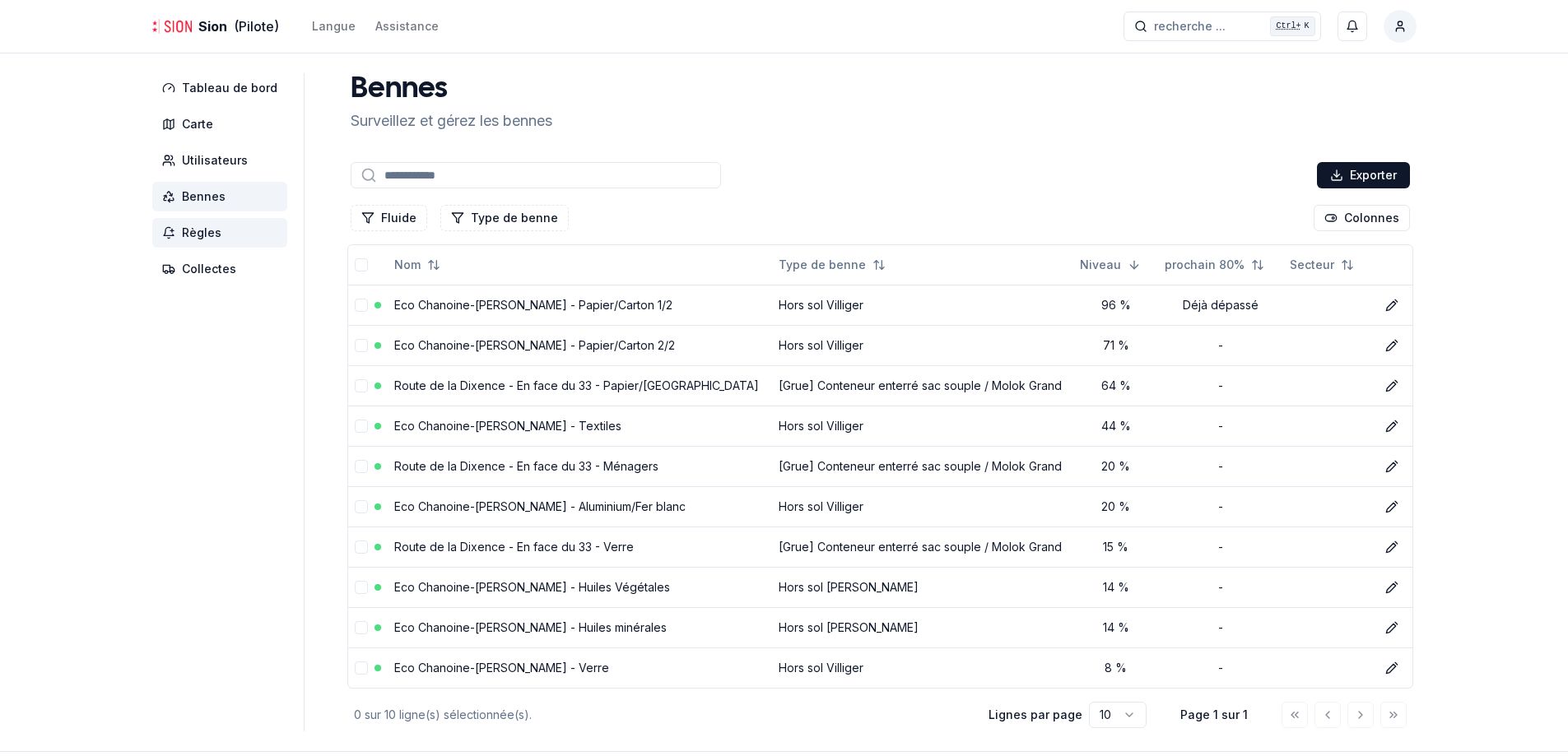
click at [214, 239] on span "Règles" at bounding box center [201, 233] width 39 height 16
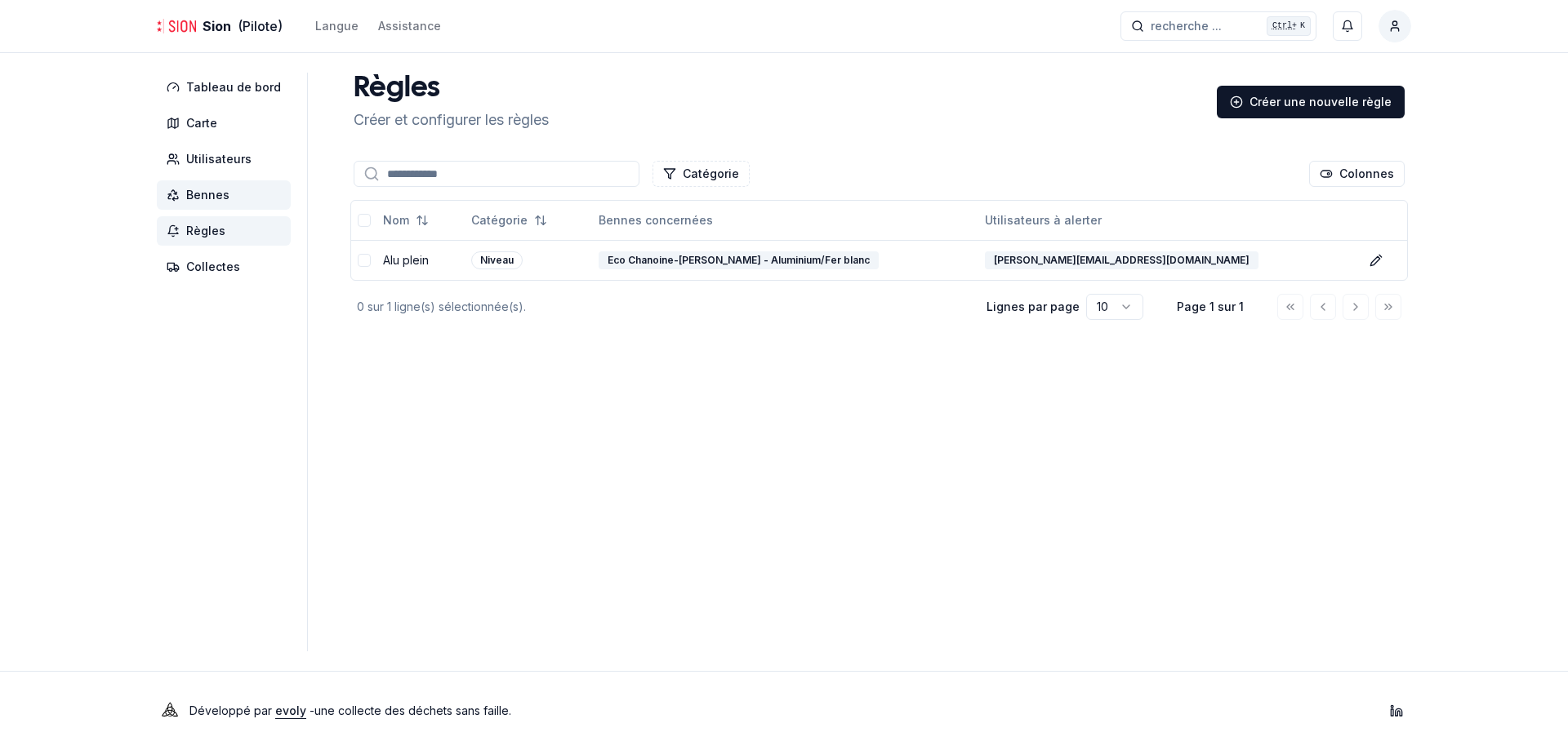
click at [209, 208] on span "Bennes" at bounding box center [224, 195] width 134 height 30
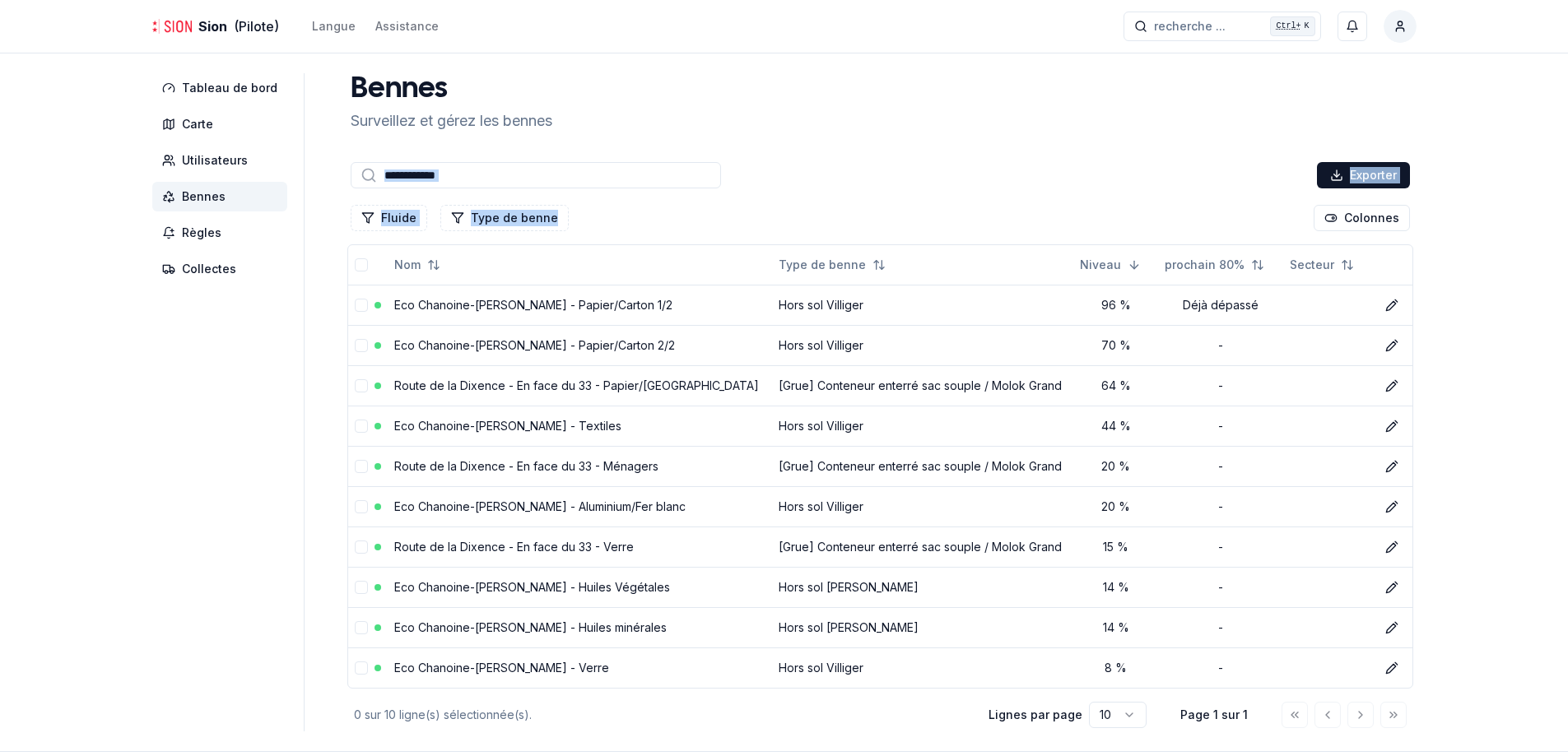
drag, startPoint x: 1071, startPoint y: 209, endPoint x: 456, endPoint y: 154, distance: 617.5
click at [456, 154] on div "Bennes Surveillez et gérez les bennes Exporter Fluide Type de benne Colonnes No…" at bounding box center [880, 403] width 1073 height 659
click at [621, 156] on div "Bennes Surveillez et gérez les bennes Exporter Fluide Type de benne Colonnes No…" at bounding box center [880, 403] width 1073 height 659
click at [202, 659] on aside "Tableau de bord Carte Utilisateurs Bennes Règles Collectes" at bounding box center [228, 403] width 152 height 659
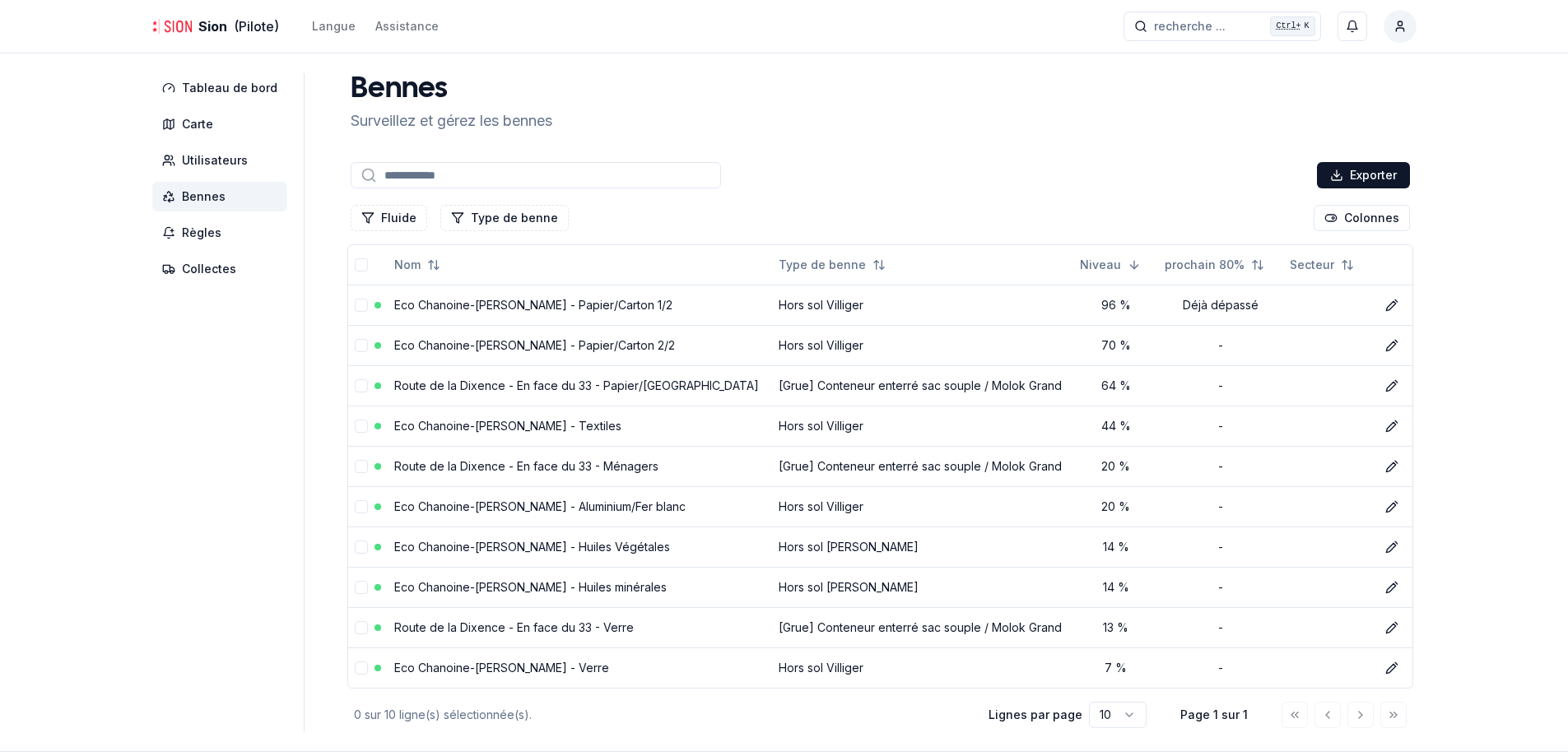
click at [539, 43] on div "Sion (Pilote) Langue Assistance recherche ... recherche ... Ctrl+ K Kevin Pernet" at bounding box center [784, 26] width 1317 height 53
